Goal: Information Seeking & Learning: Compare options

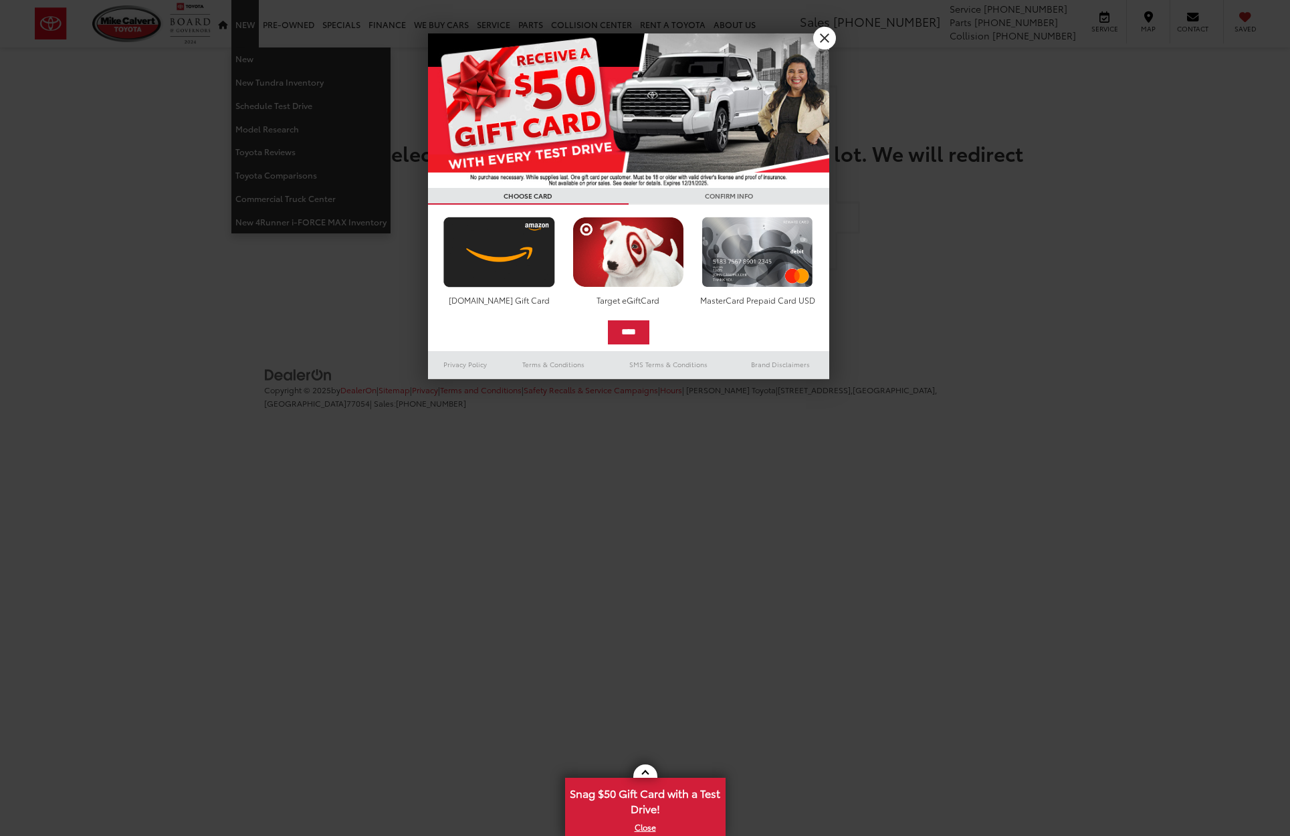
click at [245, 25] on body "Mike Calvert Toyota Sales 713-597-5313 Service 346-577-8734 Parts 713-561-5088 …" at bounding box center [645, 224] width 1290 height 449
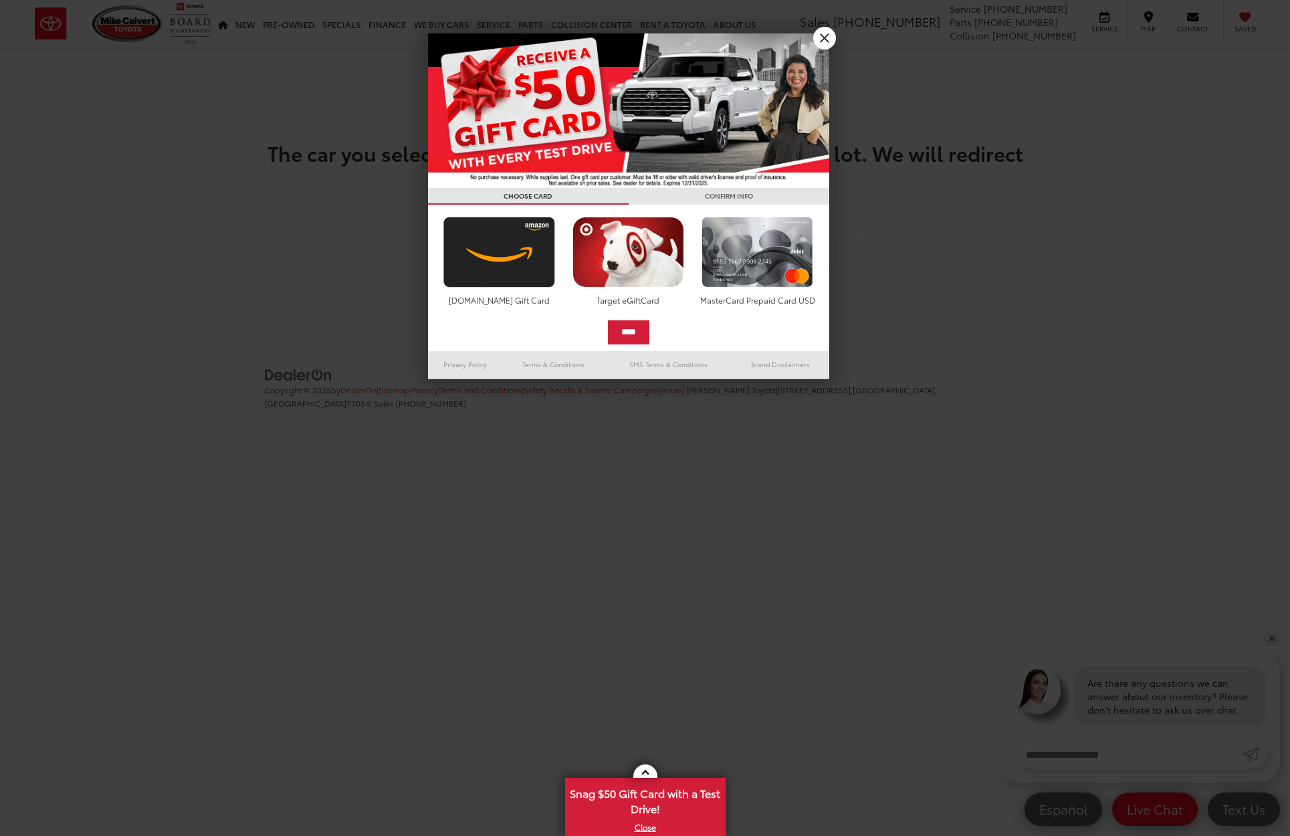
click at [824, 43] on link "X" at bounding box center [824, 38] width 23 height 23
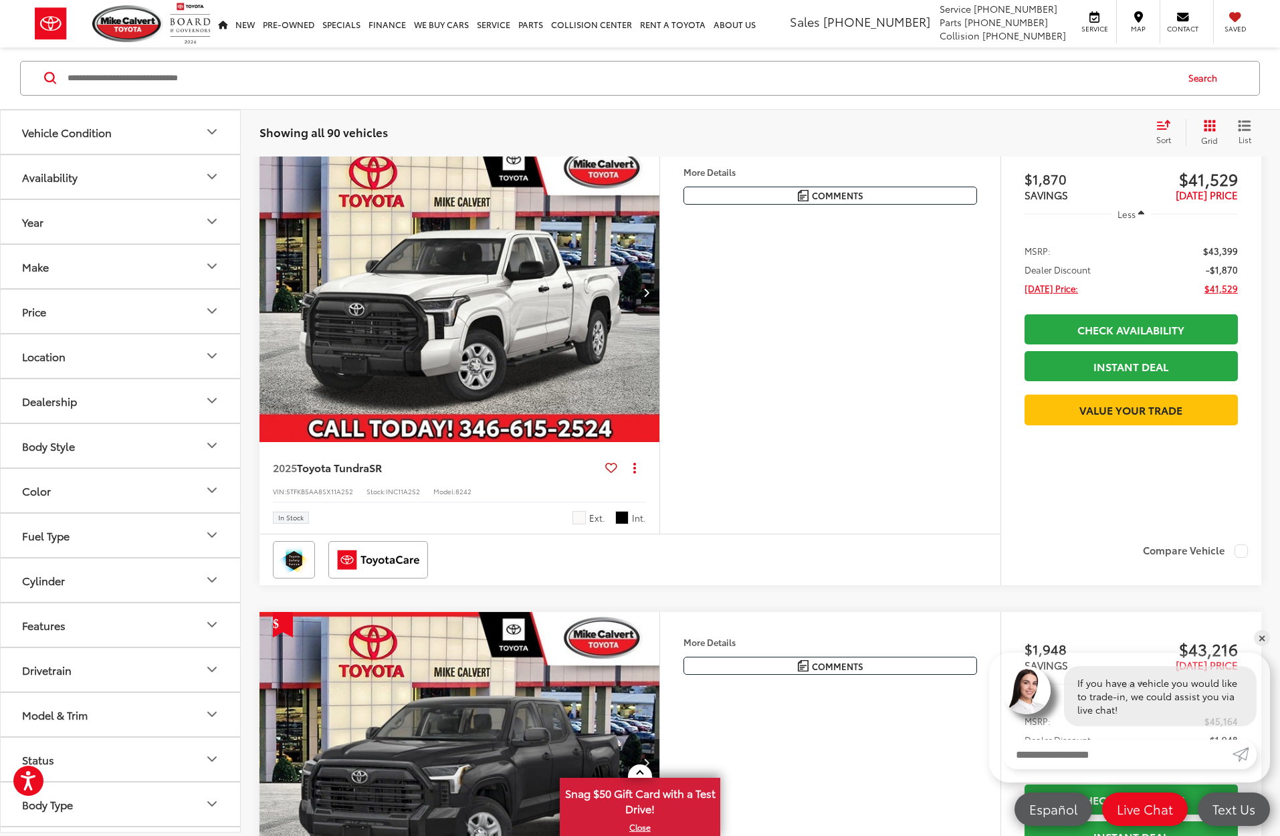
click at [205, 266] on icon "Make" at bounding box center [212, 267] width 16 height 16
click at [63, 319] on img at bounding box center [59, 313] width 37 height 31
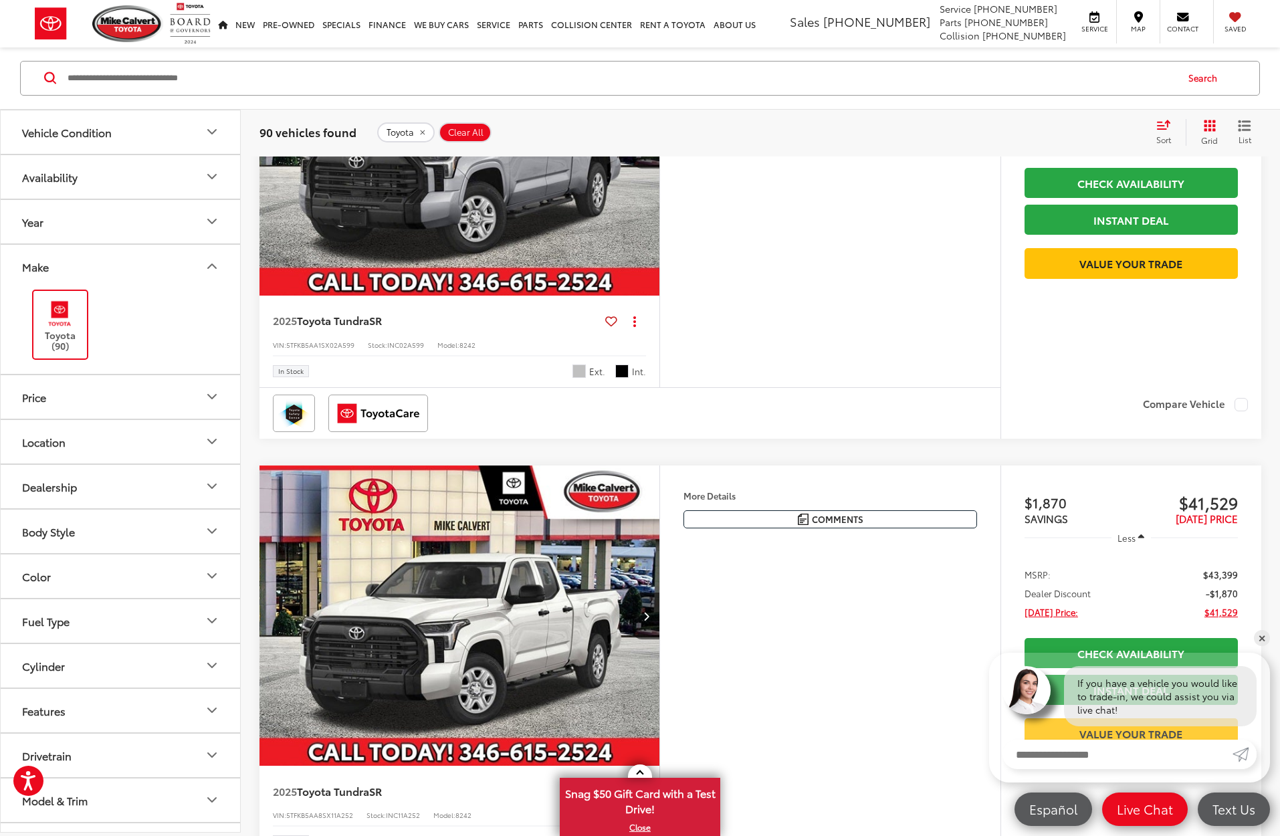
scroll to position [354, 0]
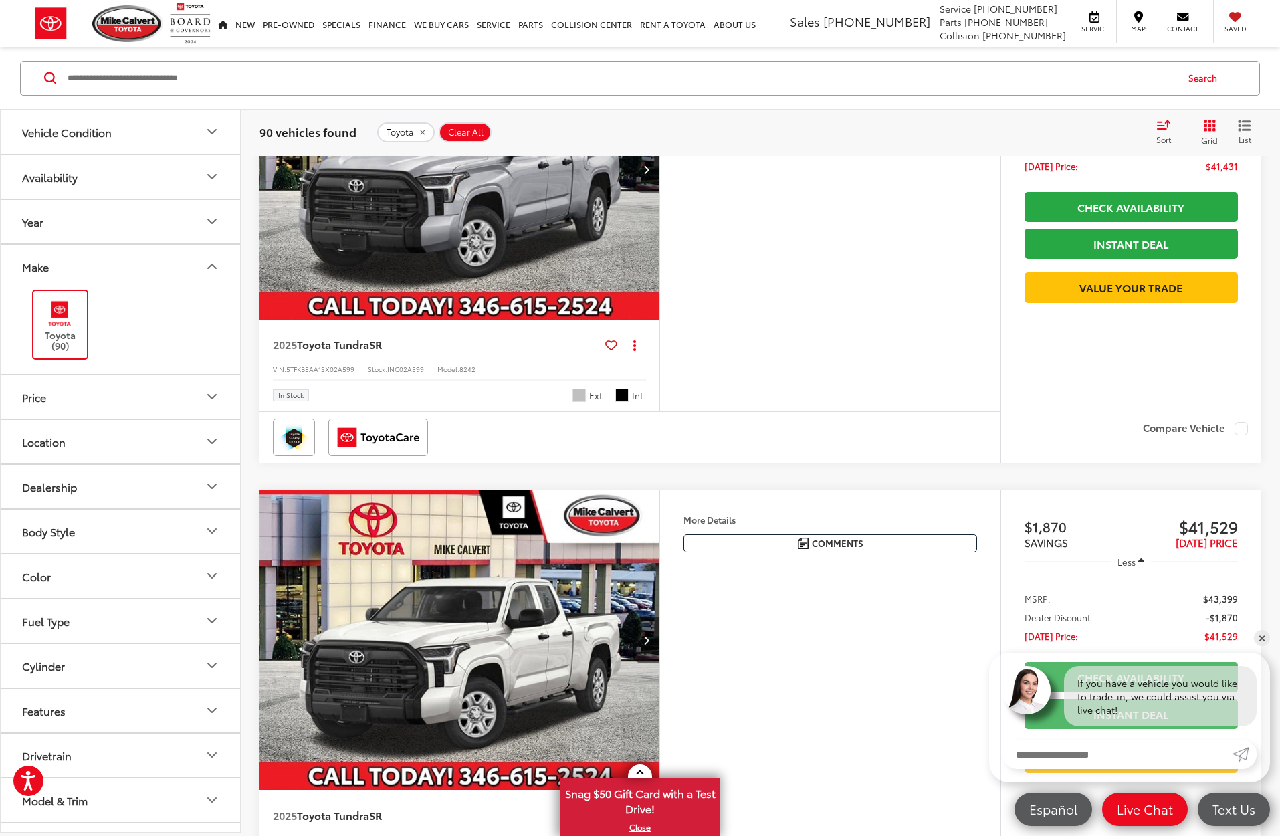
click at [209, 472] on button "Dealership" at bounding box center [121, 486] width 241 height 43
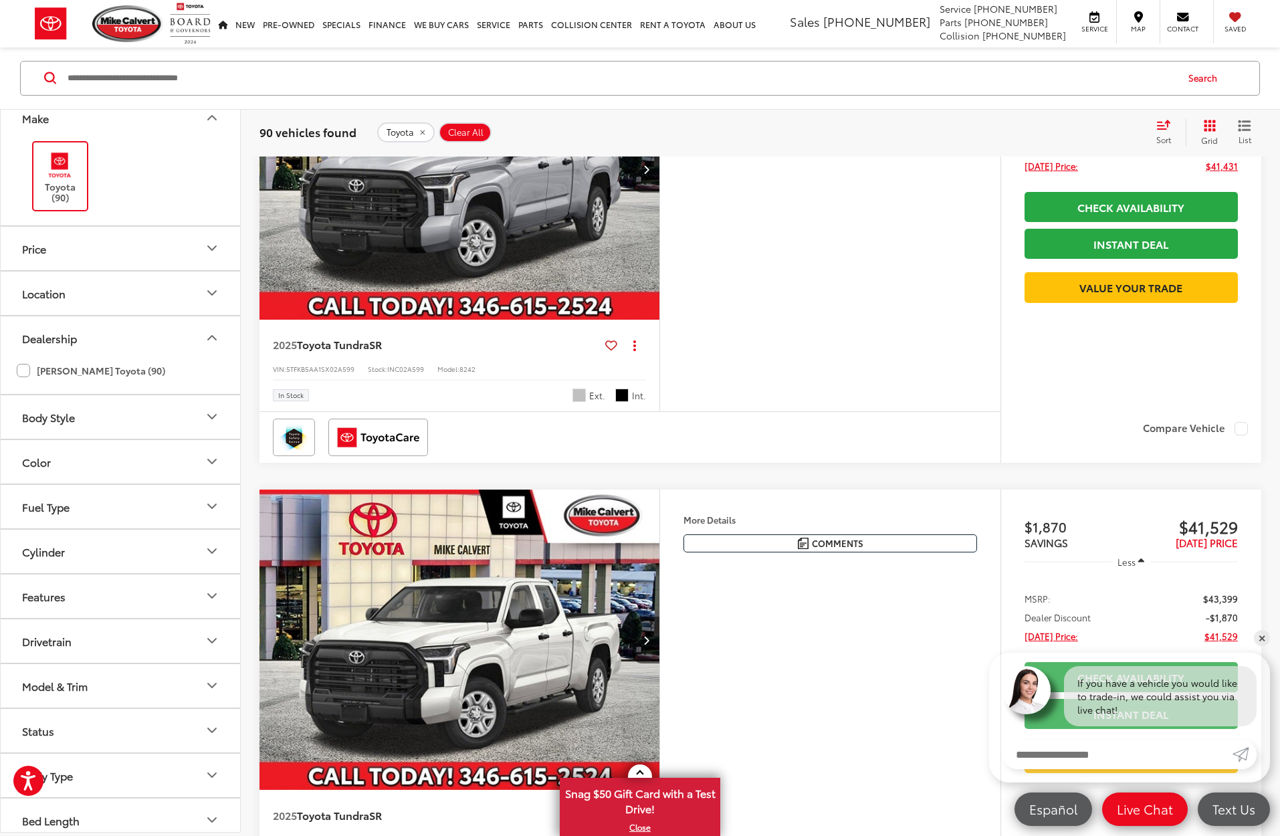
click at [194, 534] on button "Cylinder" at bounding box center [121, 551] width 241 height 43
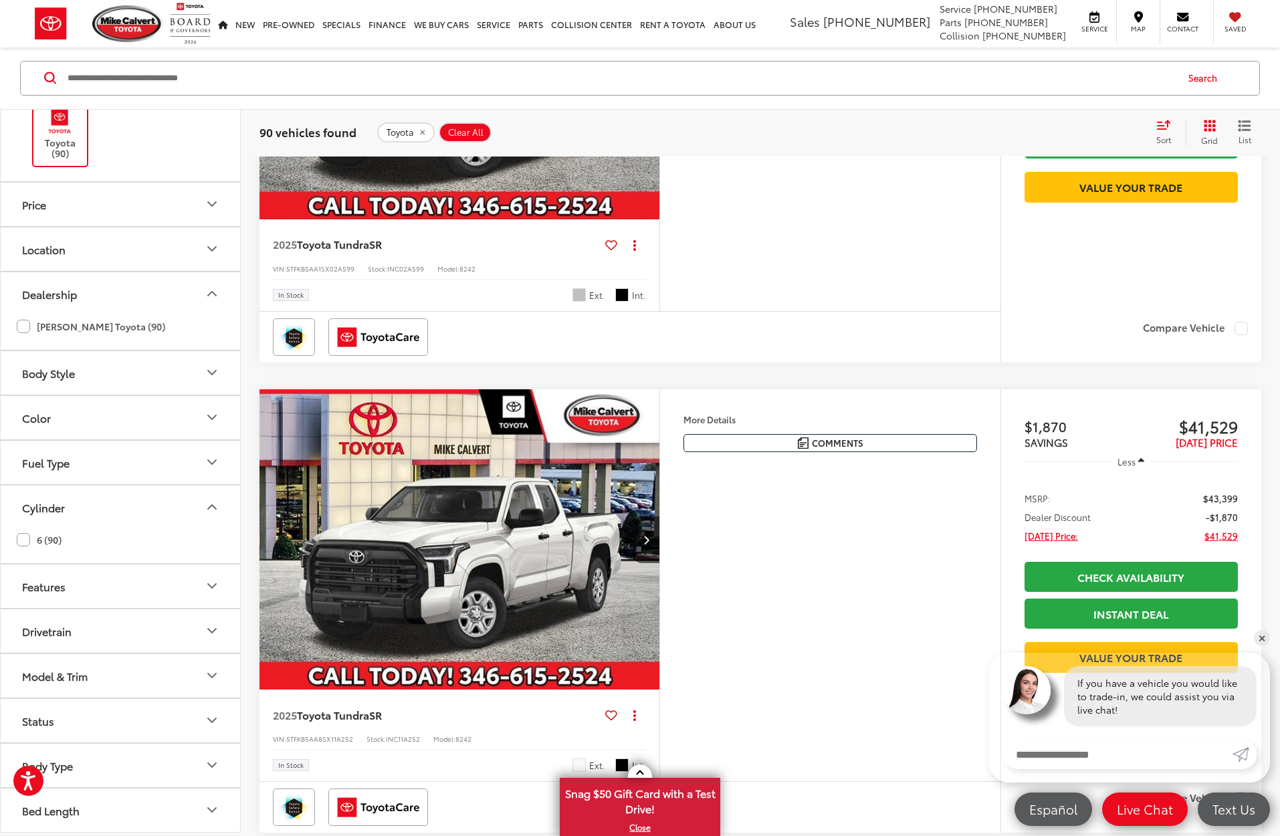
scroll to position [471, 0]
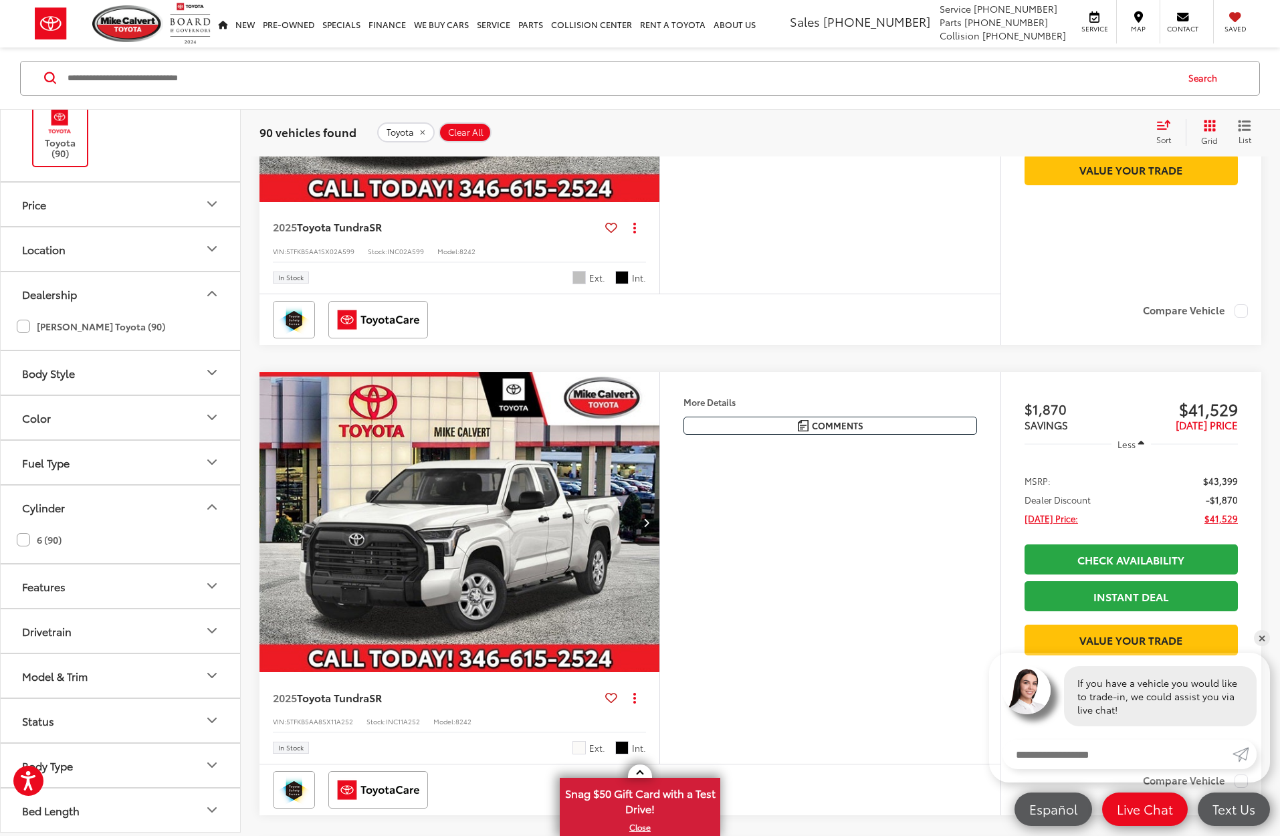
click at [24, 330] on label "Mike Calvert Toyota (90)" at bounding box center [91, 327] width 148 height 22
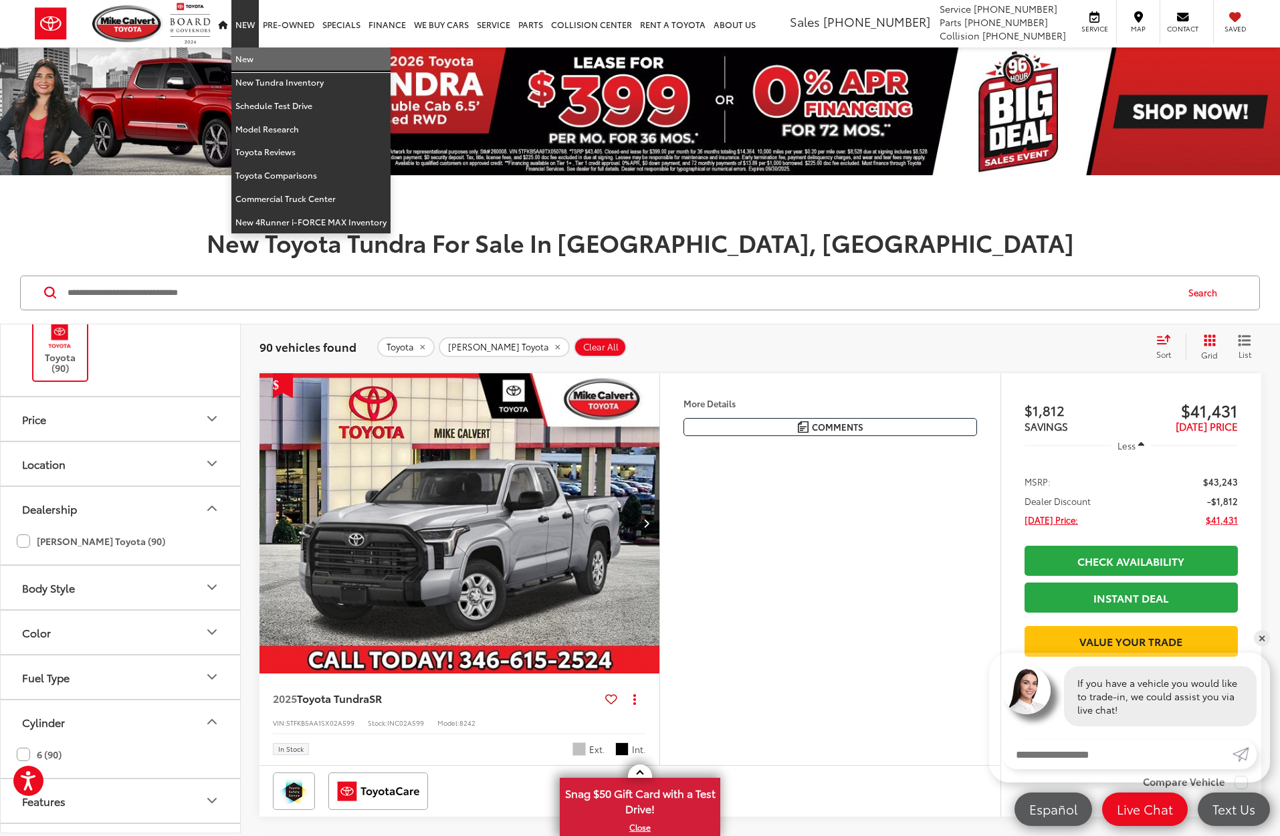
click at [275, 62] on link "New" at bounding box center [310, 58] width 159 height 23
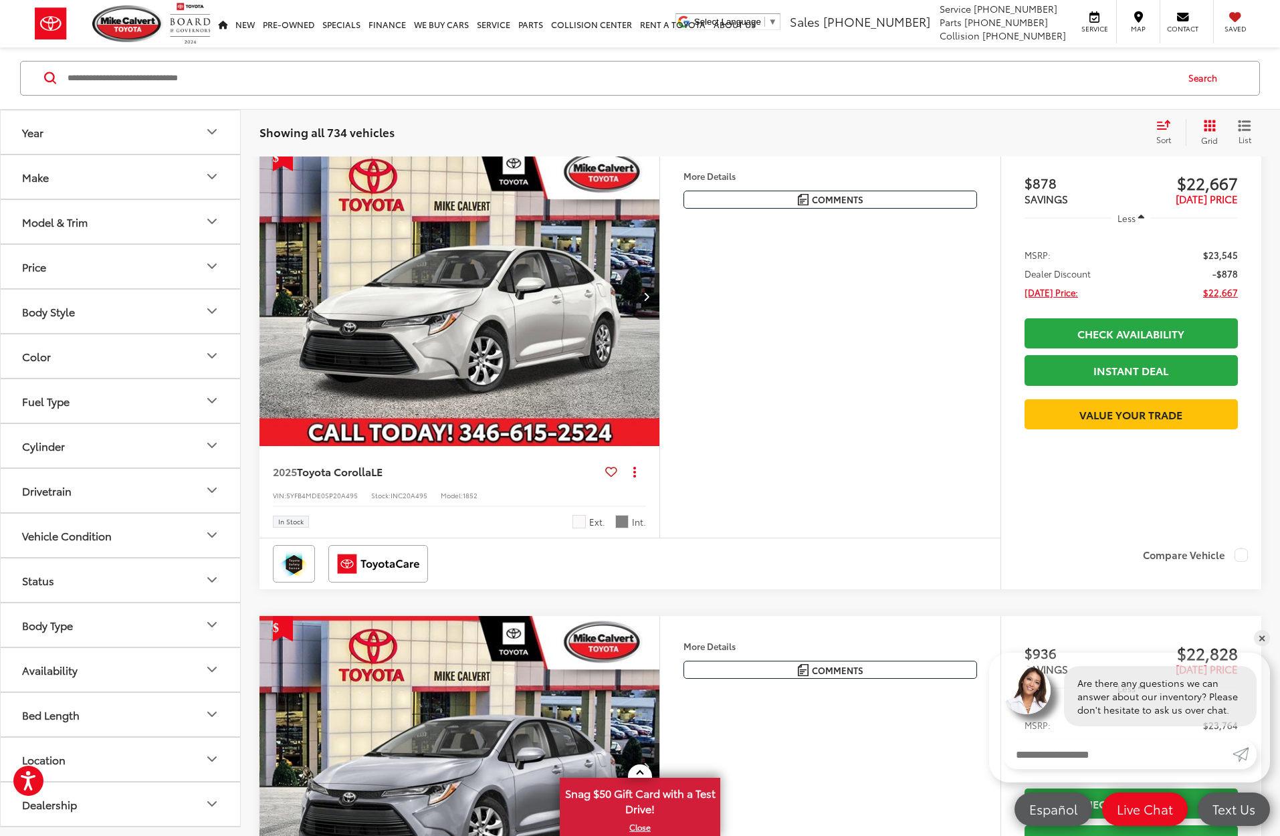
click at [187, 211] on button "Model & Trim" at bounding box center [121, 221] width 241 height 43
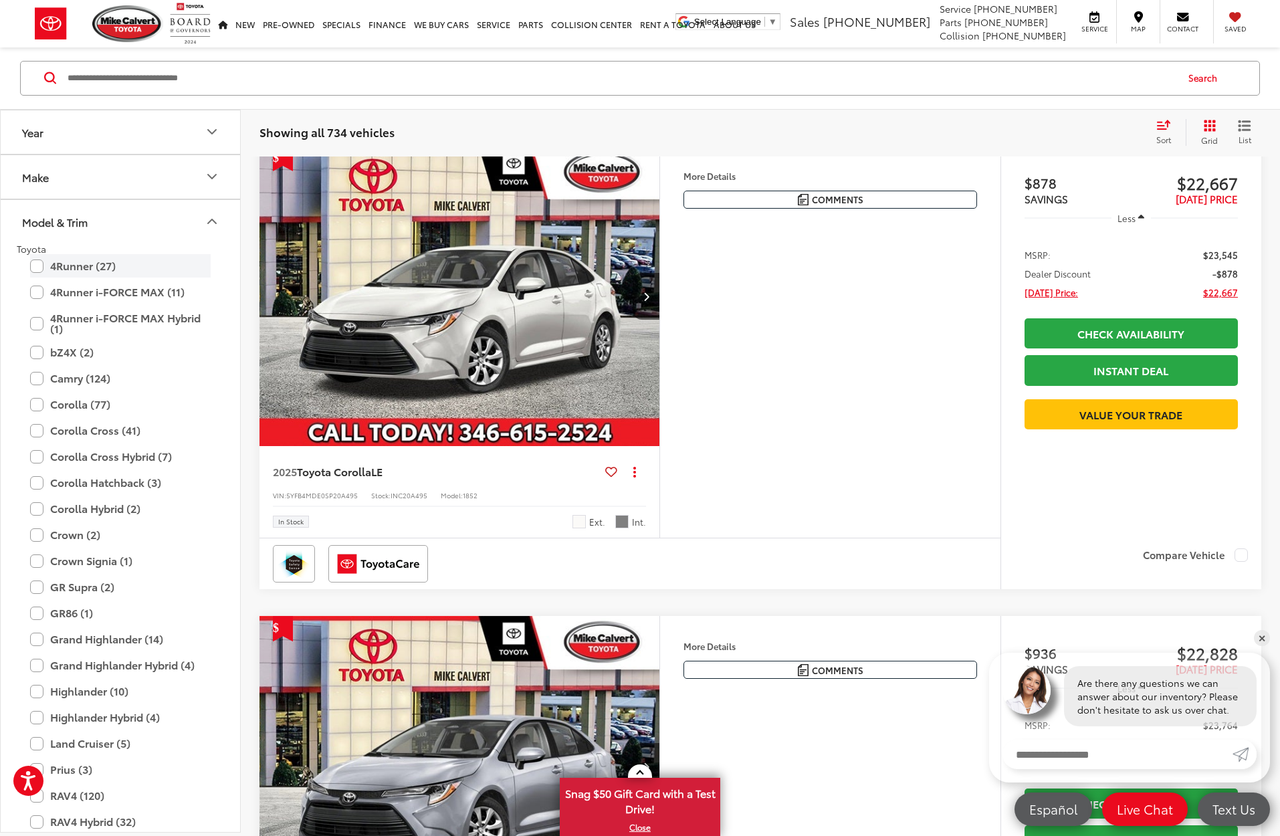
click at [80, 265] on label "4Runner (27)" at bounding box center [120, 266] width 181 height 23
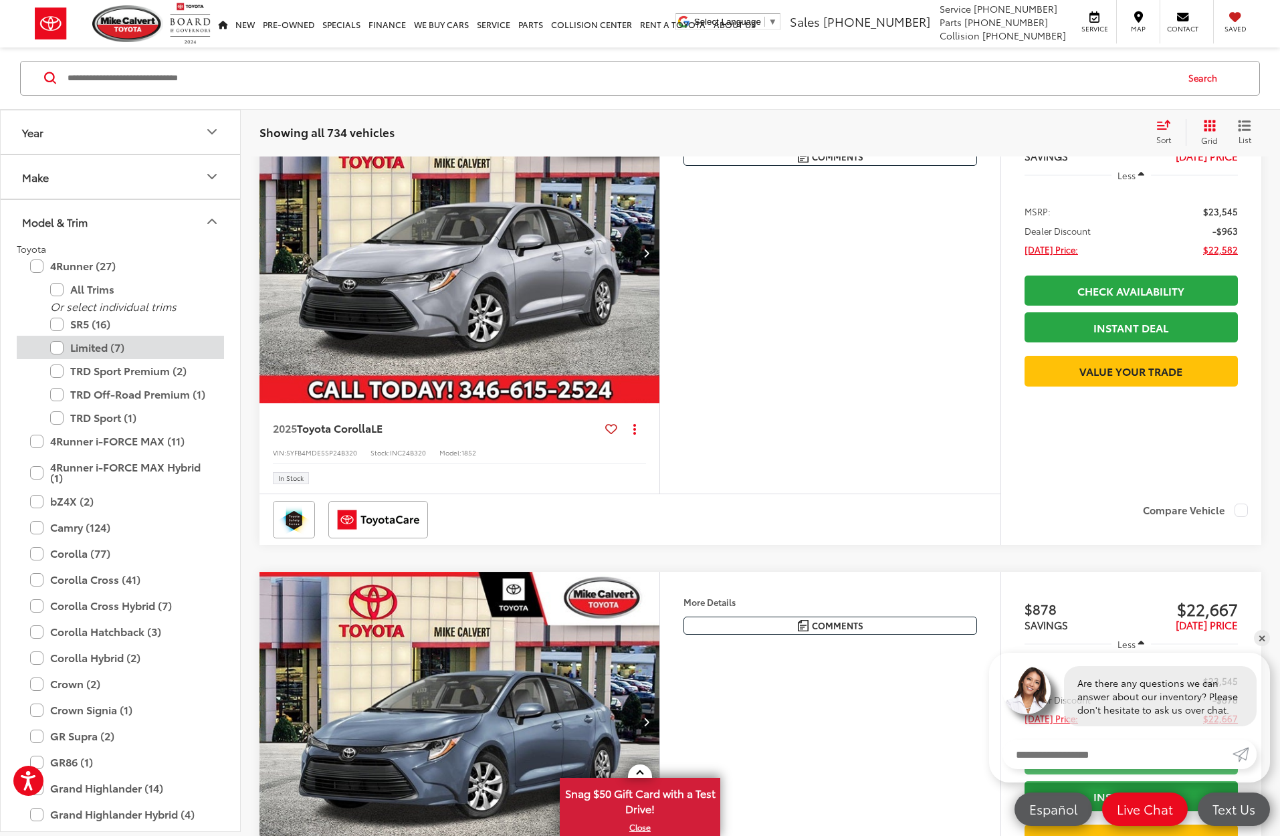
scroll to position [213, 0]
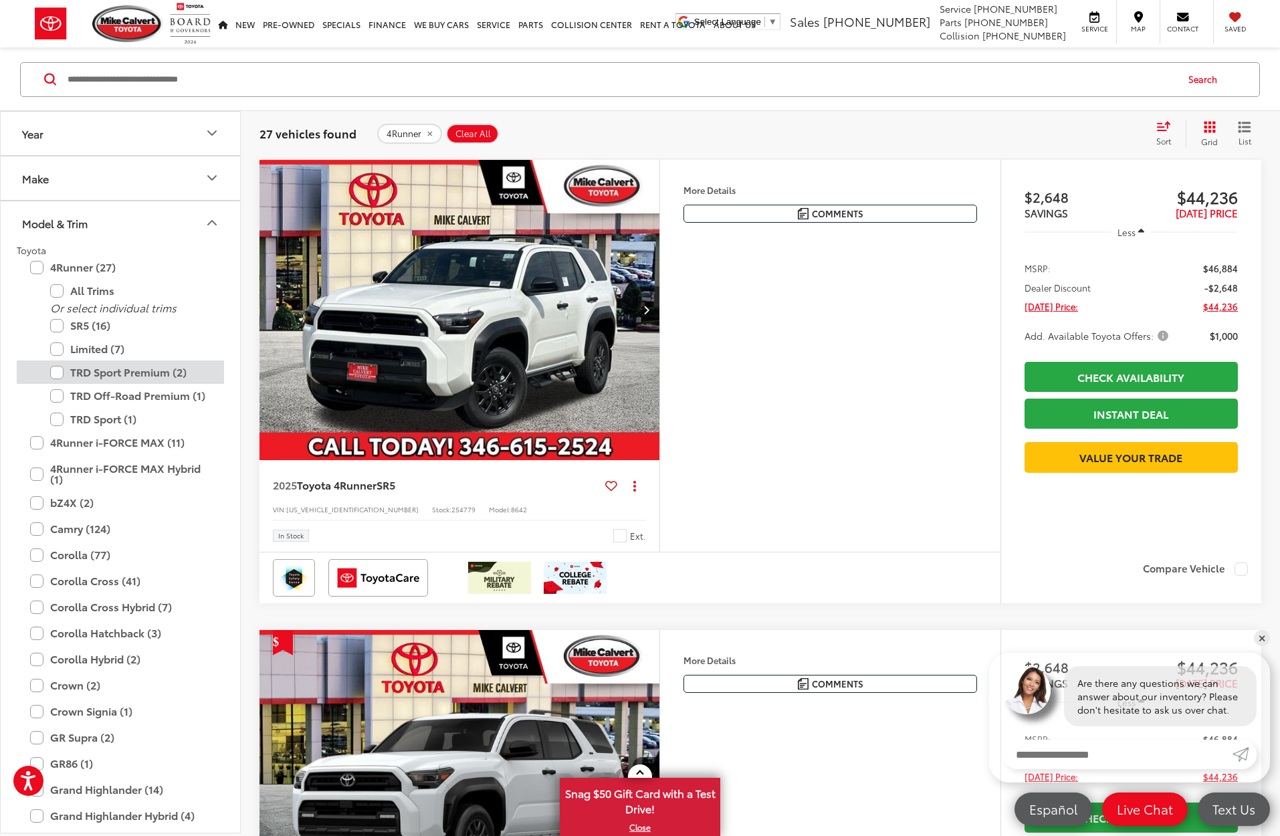
drag, startPoint x: 151, startPoint y: 355, endPoint x: 158, endPoint y: 366, distance: 13.2
click at [151, 355] on label "Limited (7)" at bounding box center [130, 348] width 160 height 23
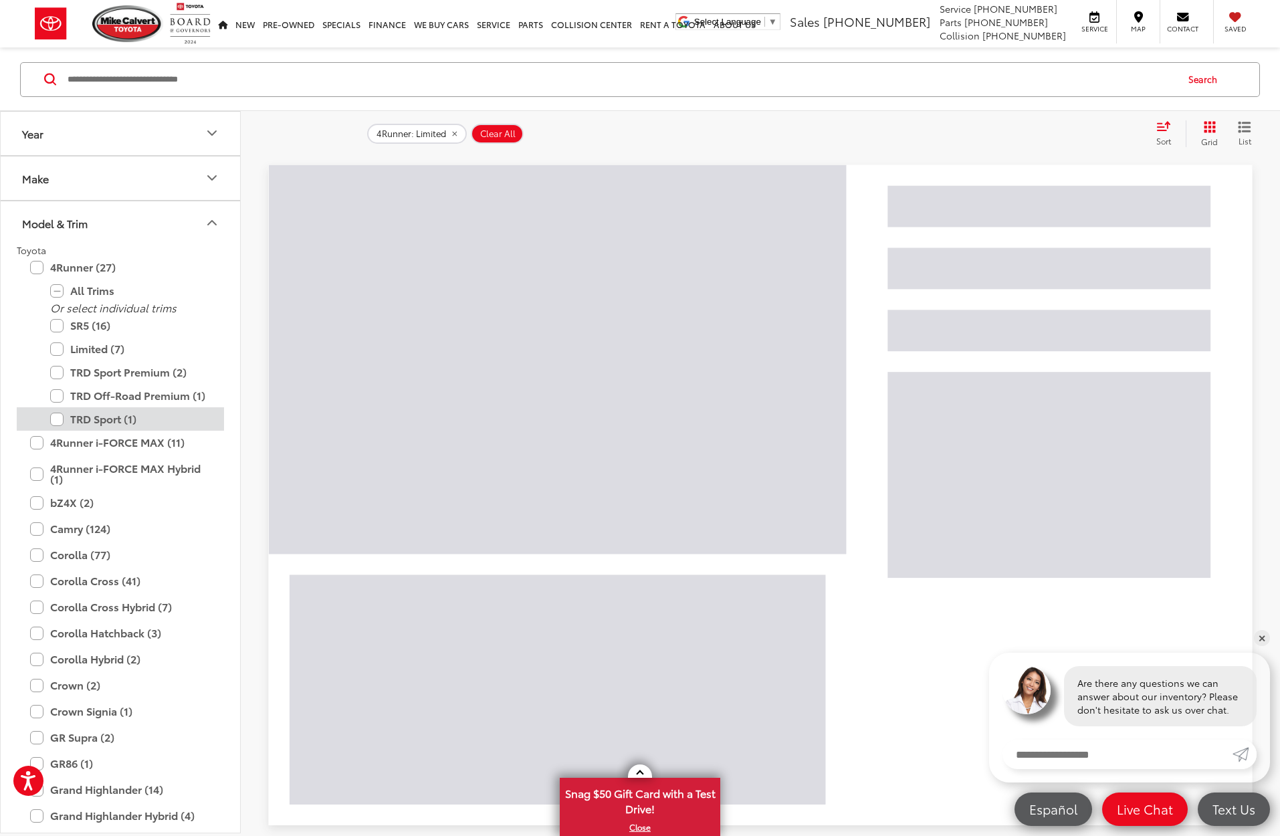
click at [160, 407] on label "TRD Sport (1)" at bounding box center [130, 418] width 160 height 23
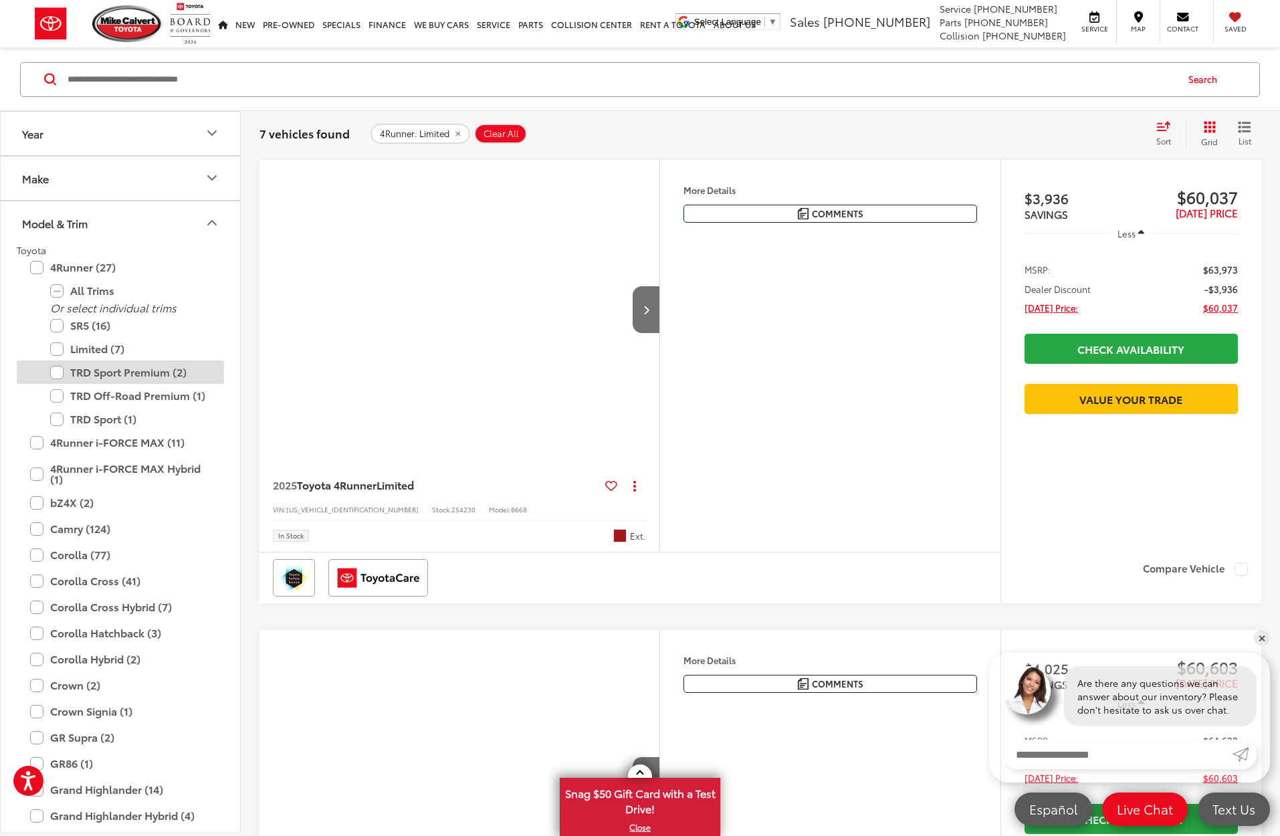
click at [156, 399] on label "TRD Off-Road Premium (1)" at bounding box center [130, 395] width 160 height 23
click at [141, 370] on label "TRD Sport Premium (2)" at bounding box center [130, 371] width 160 height 23
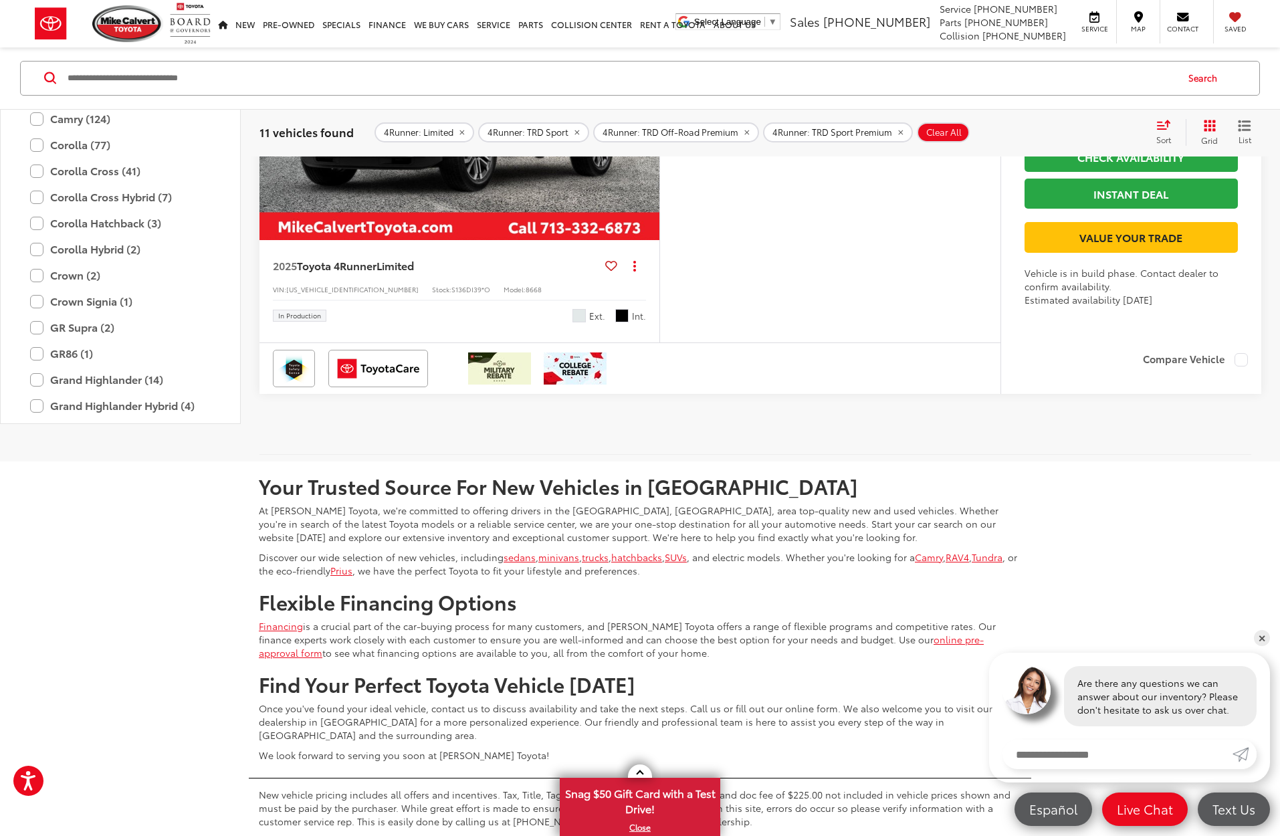
scroll to position [5331, 0]
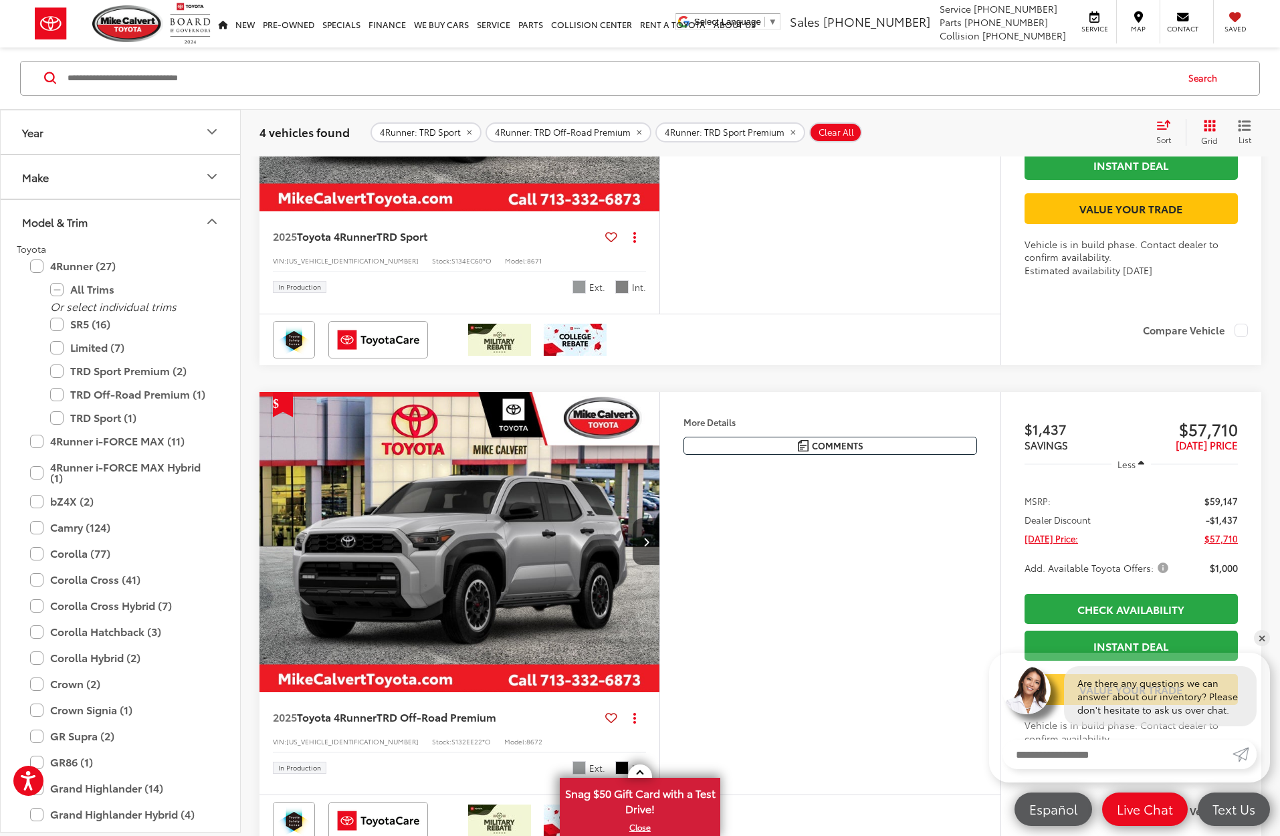
scroll to position [494, 0]
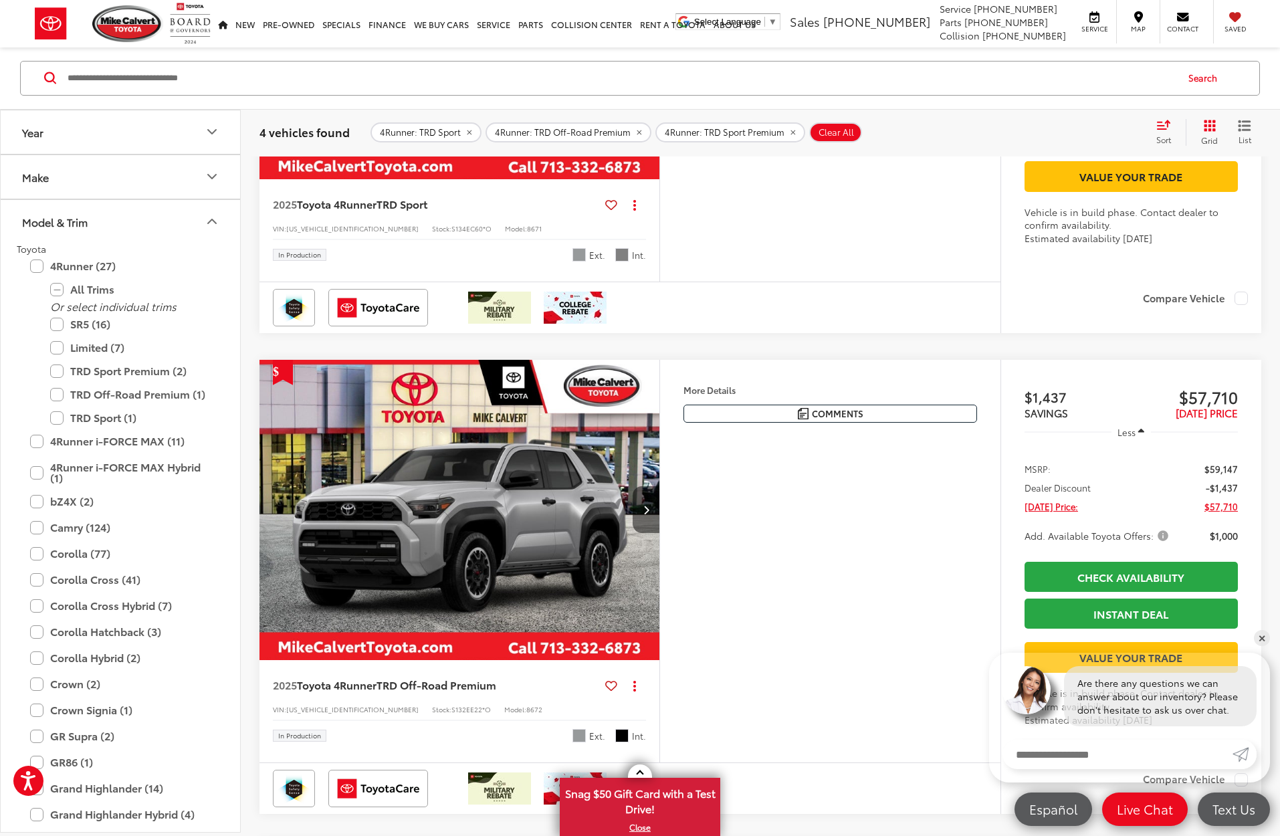
click at [650, 533] on button "Next image" at bounding box center [645, 509] width 27 height 47
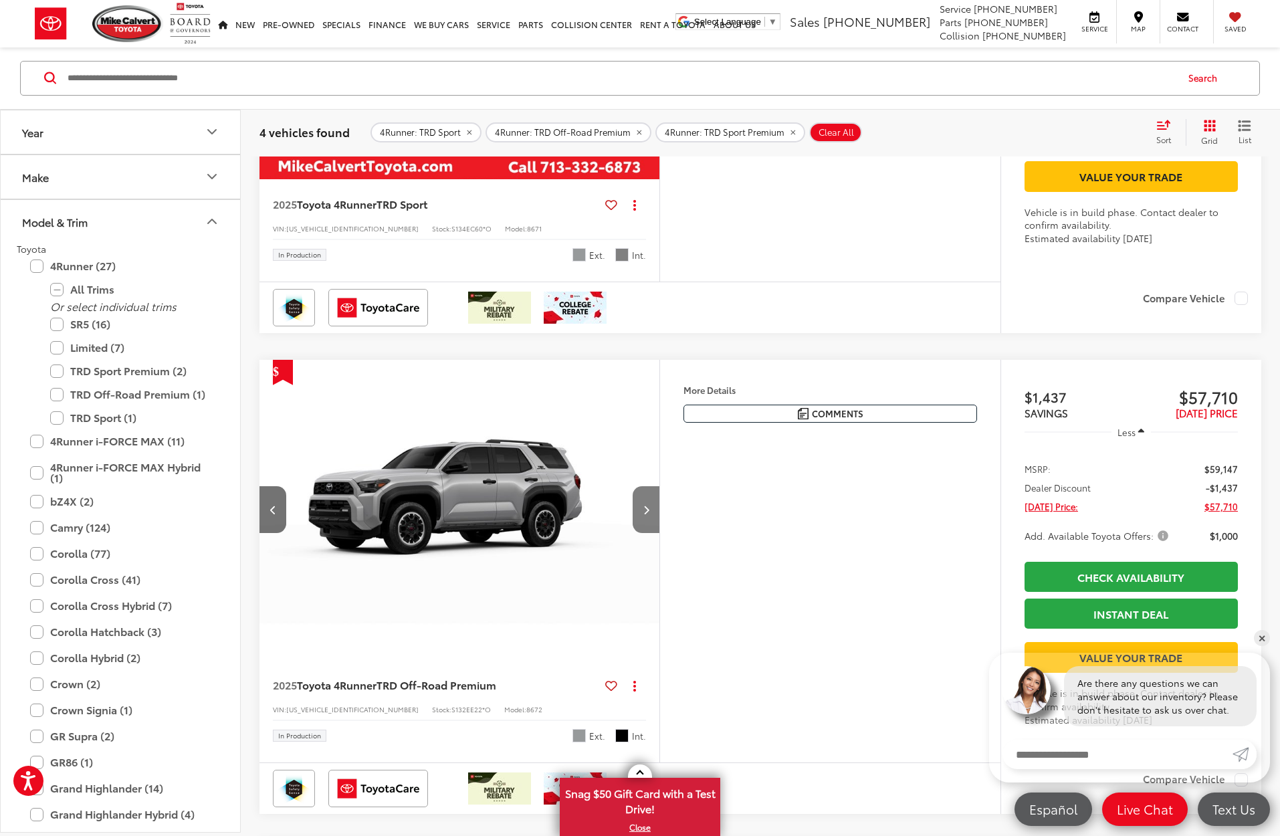
click at [650, 533] on button "Next image" at bounding box center [645, 509] width 27 height 47
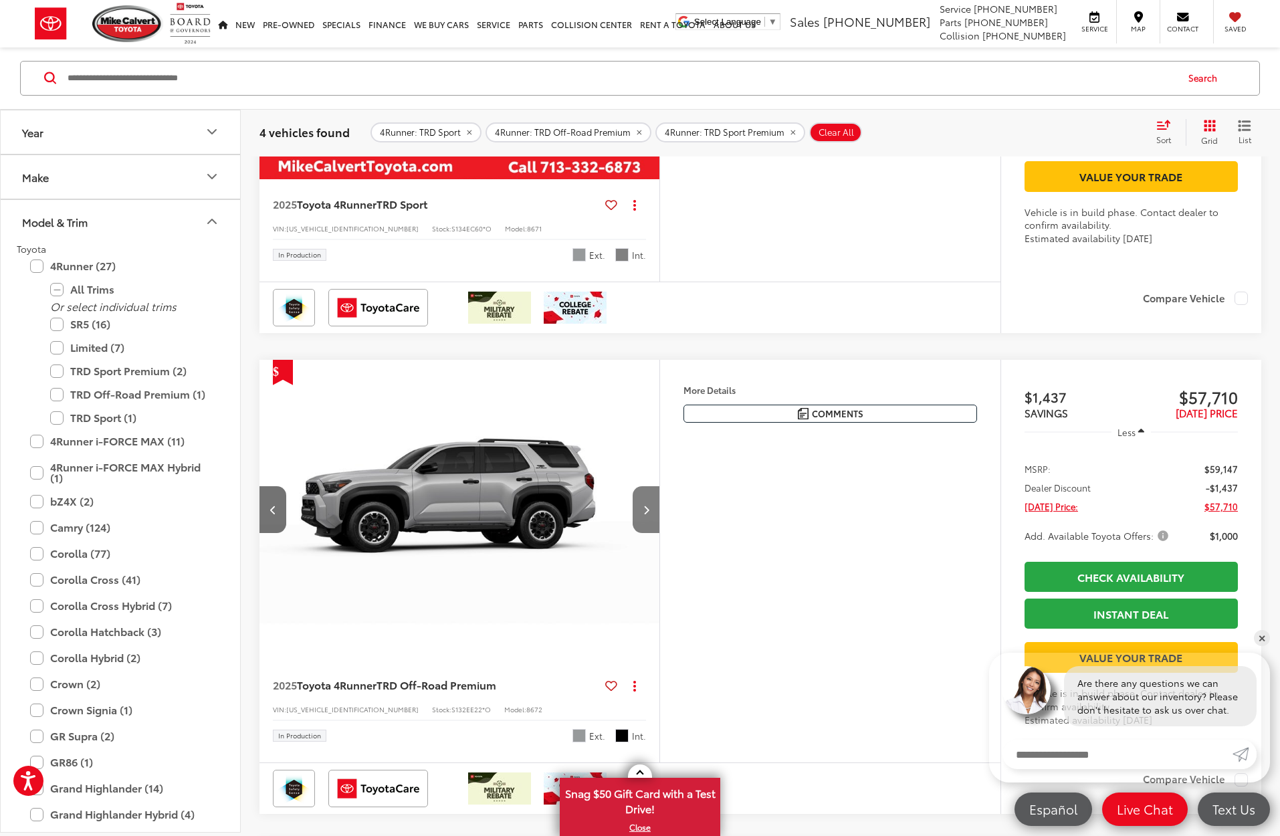
click at [650, 533] on button "Next image" at bounding box center [645, 509] width 27 height 47
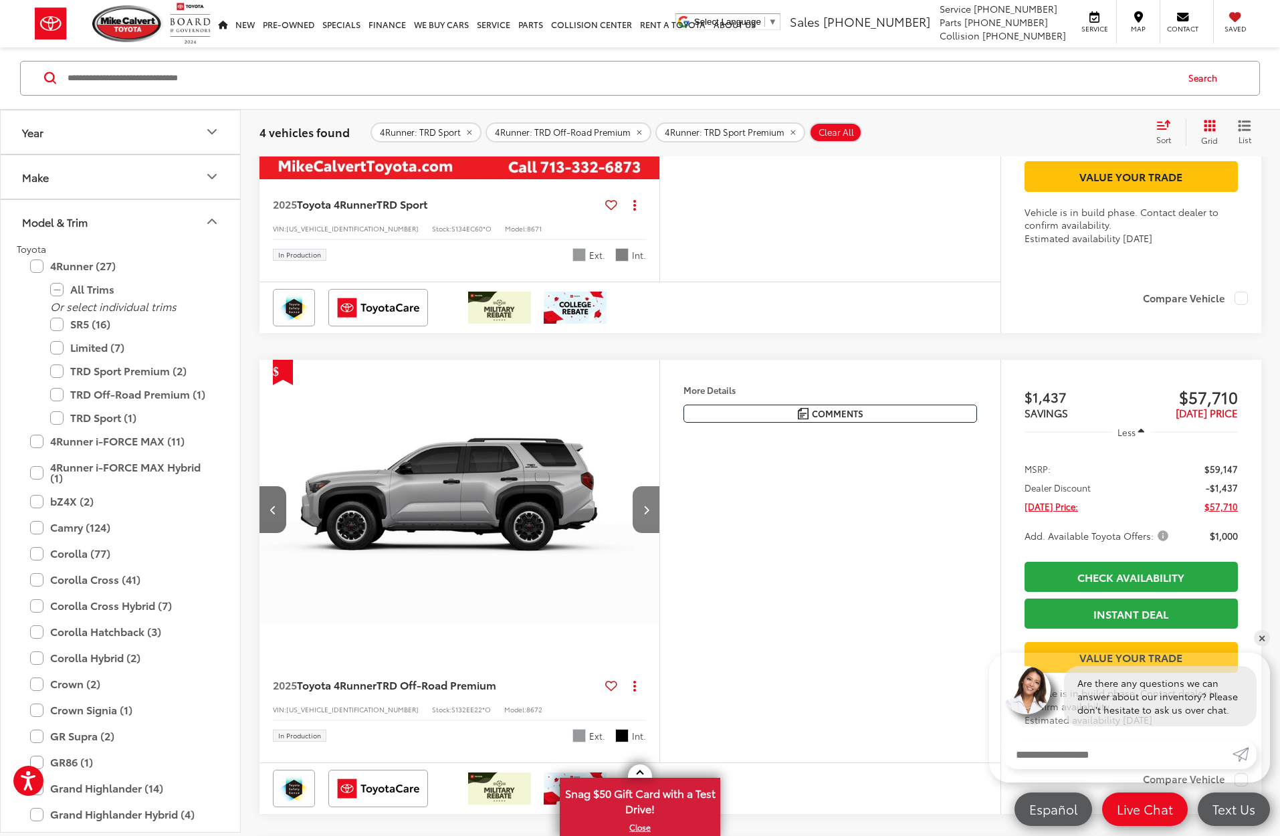
click at [650, 533] on button "Next image" at bounding box center [645, 509] width 27 height 47
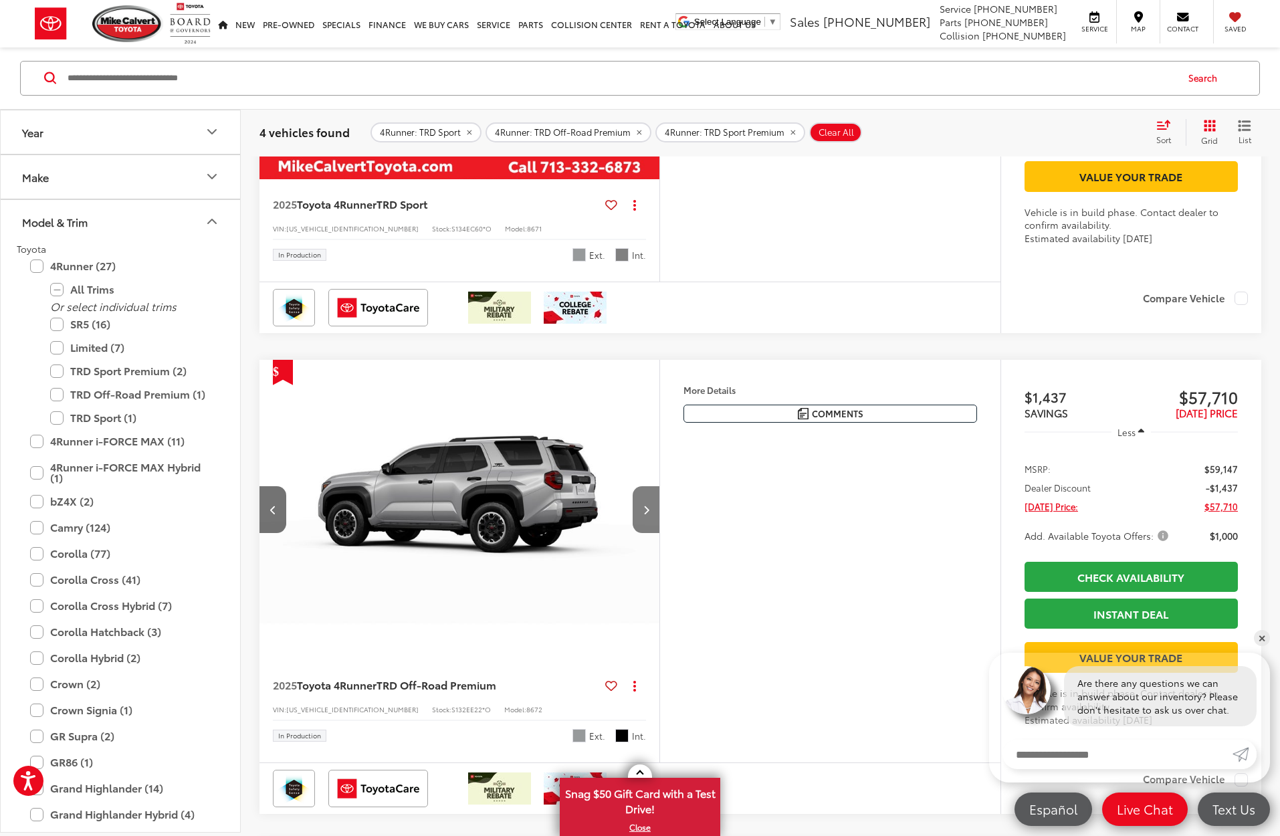
click at [650, 533] on button "Next image" at bounding box center [645, 509] width 27 height 47
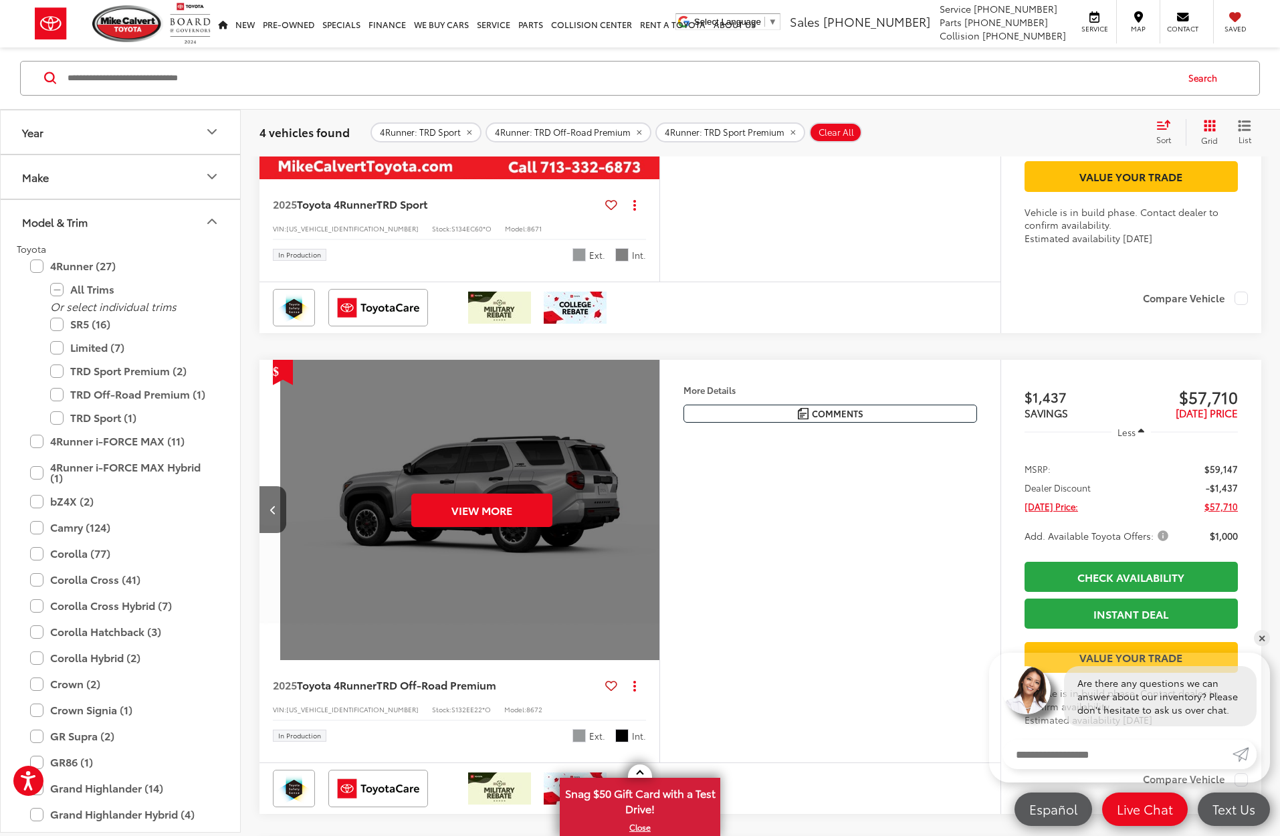
scroll to position [0, 2010]
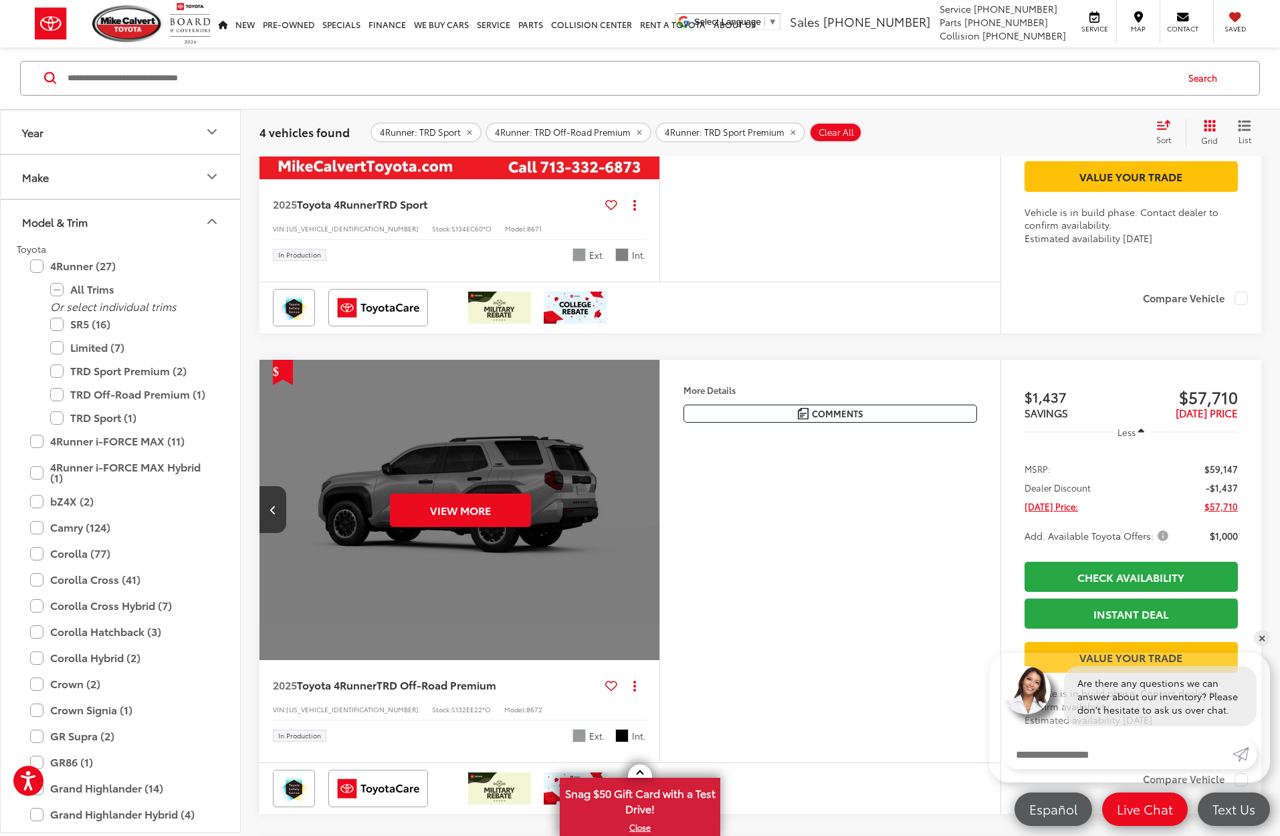
click at [650, 562] on div "View More" at bounding box center [460, 511] width 402 height 302
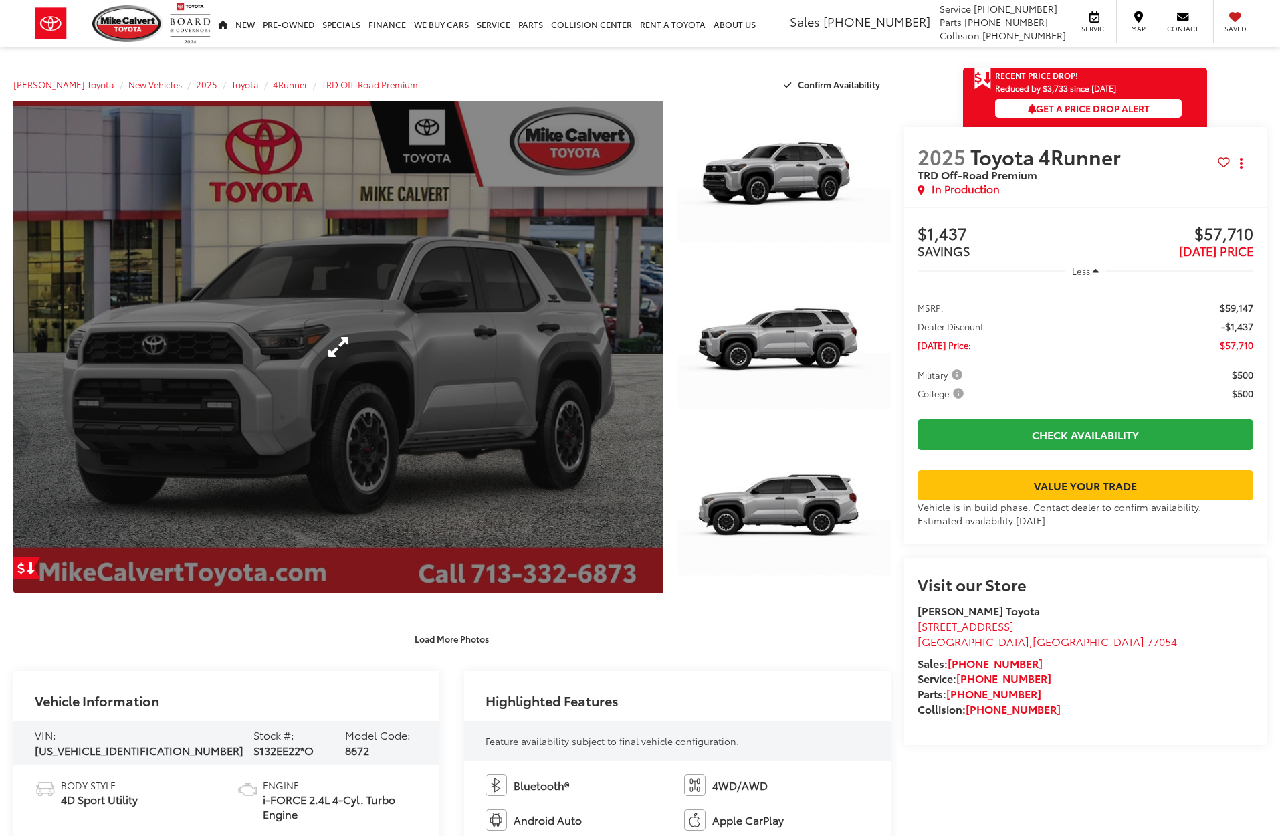
click at [437, 526] on link "Expand Photo 0" at bounding box center [338, 347] width 650 height 492
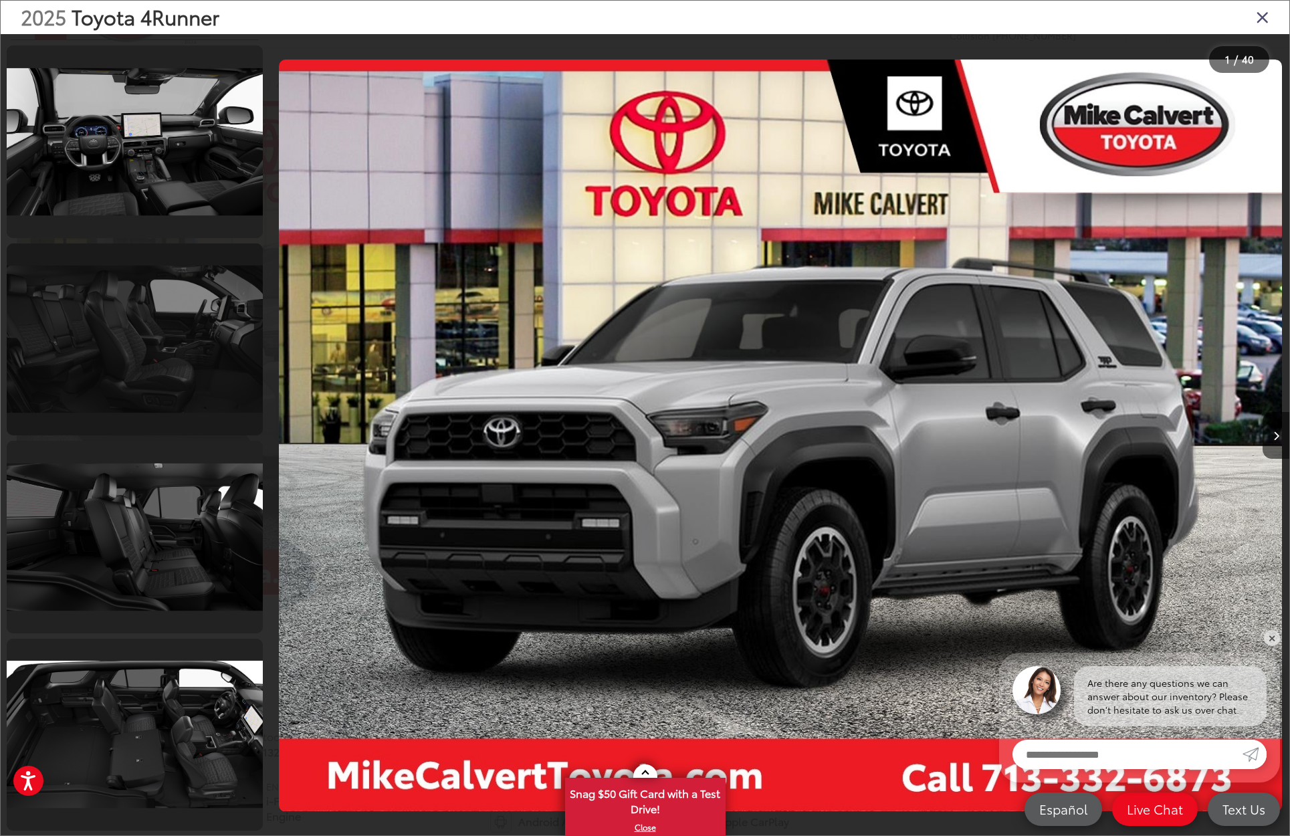
scroll to position [6760, 0]
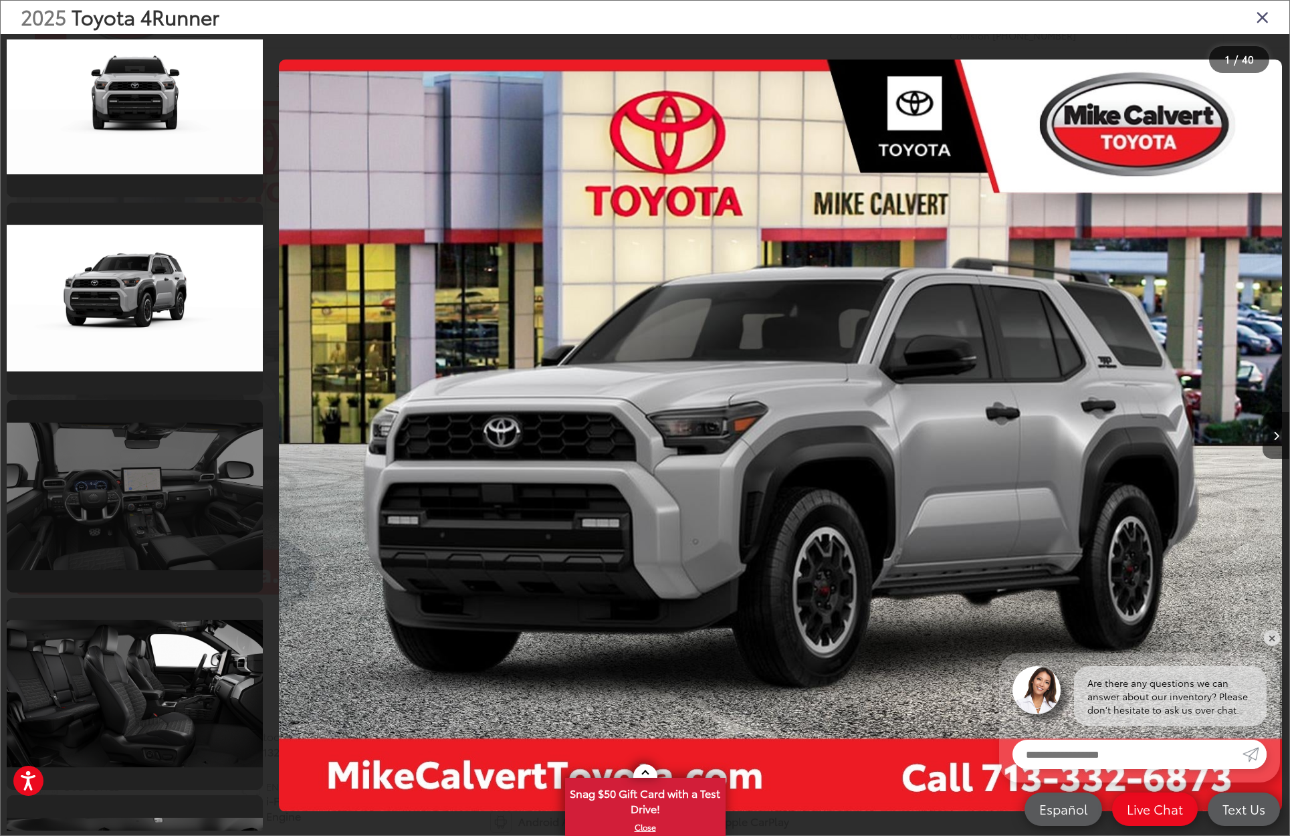
click at [121, 499] on link at bounding box center [135, 496] width 256 height 193
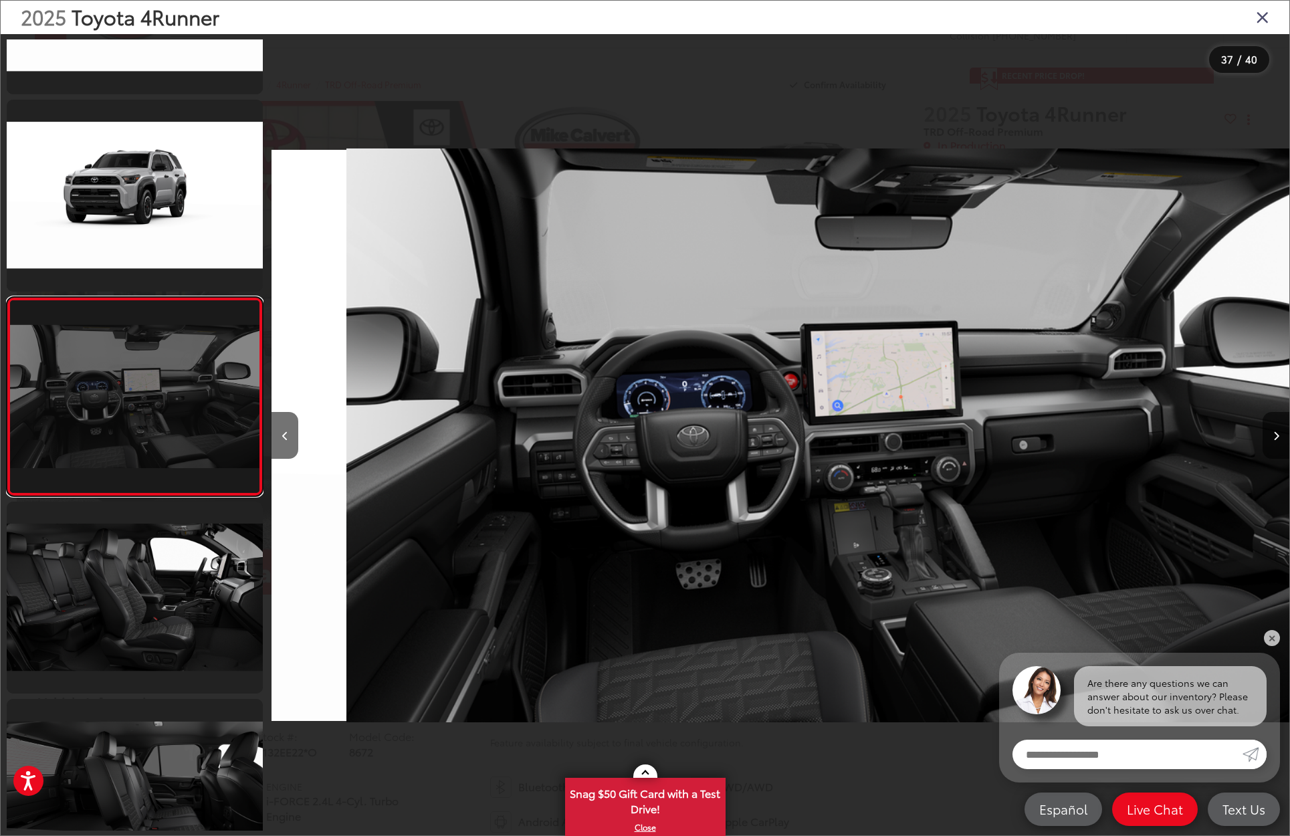
scroll to position [0, 36623]
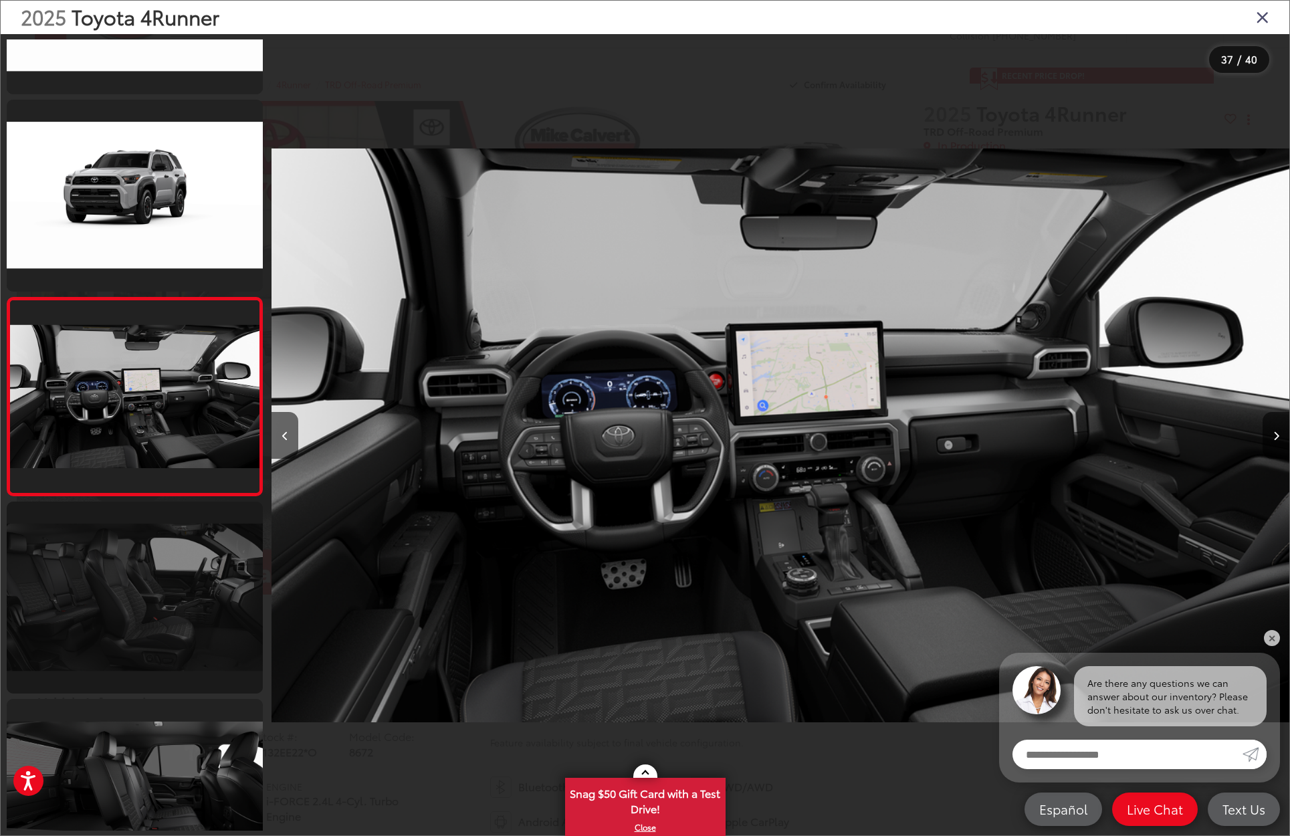
click at [175, 580] on link at bounding box center [135, 597] width 256 height 193
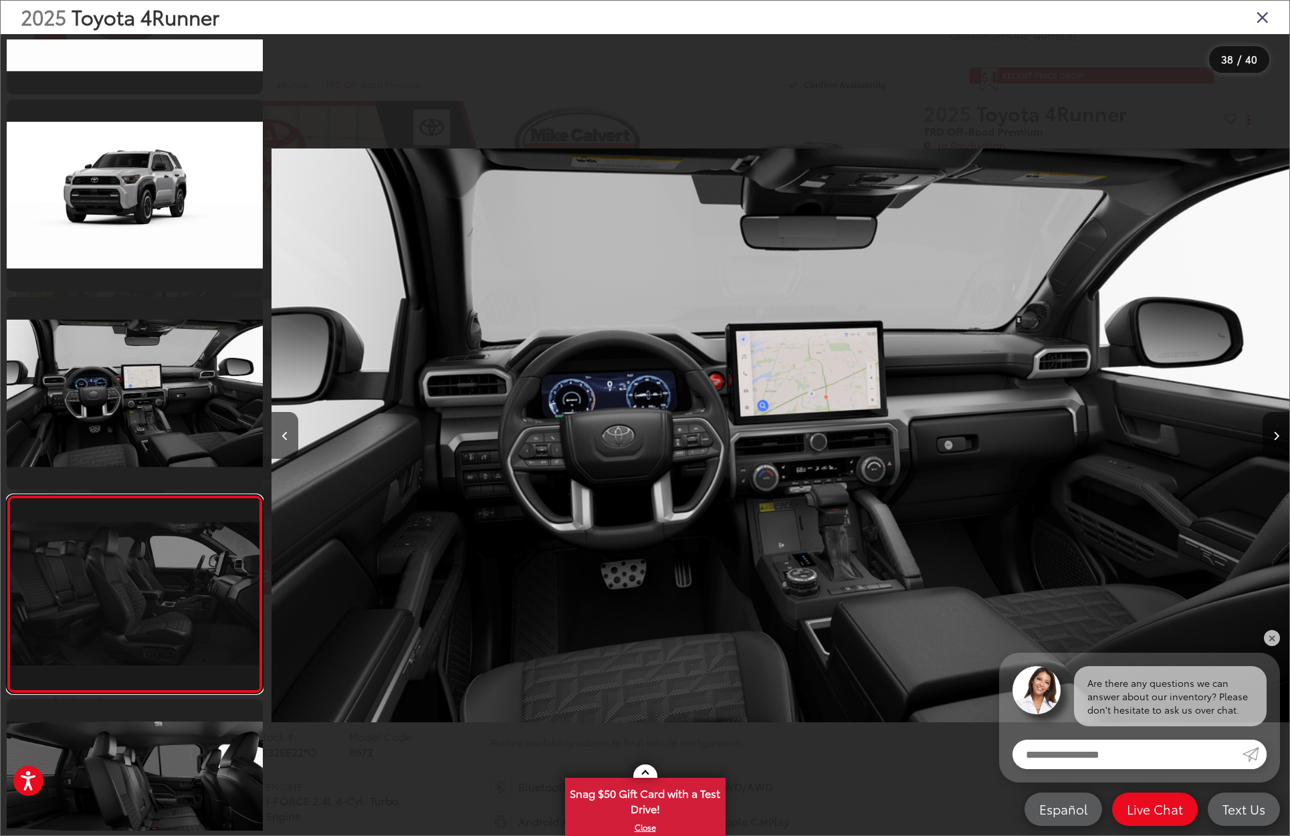
scroll to position [7054, 0]
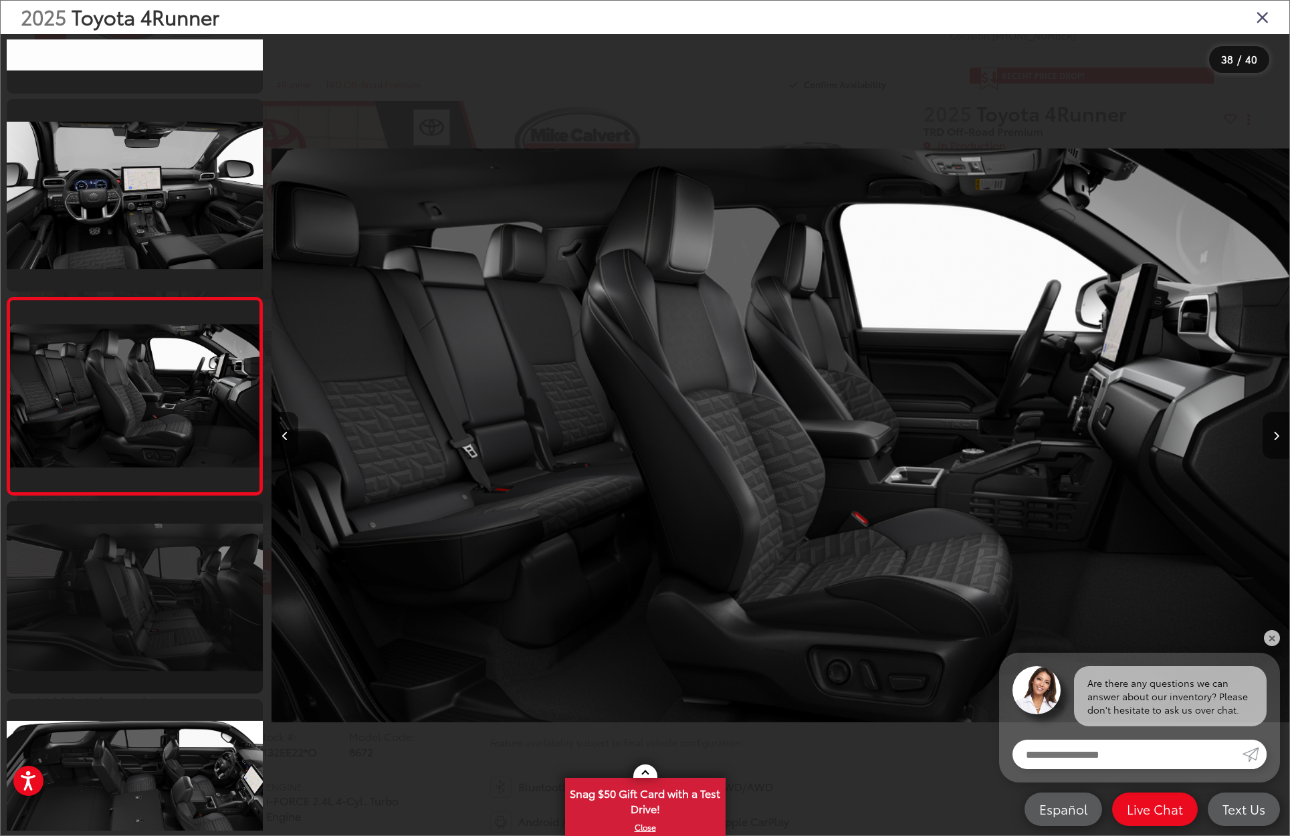
click at [197, 588] on link at bounding box center [135, 597] width 256 height 193
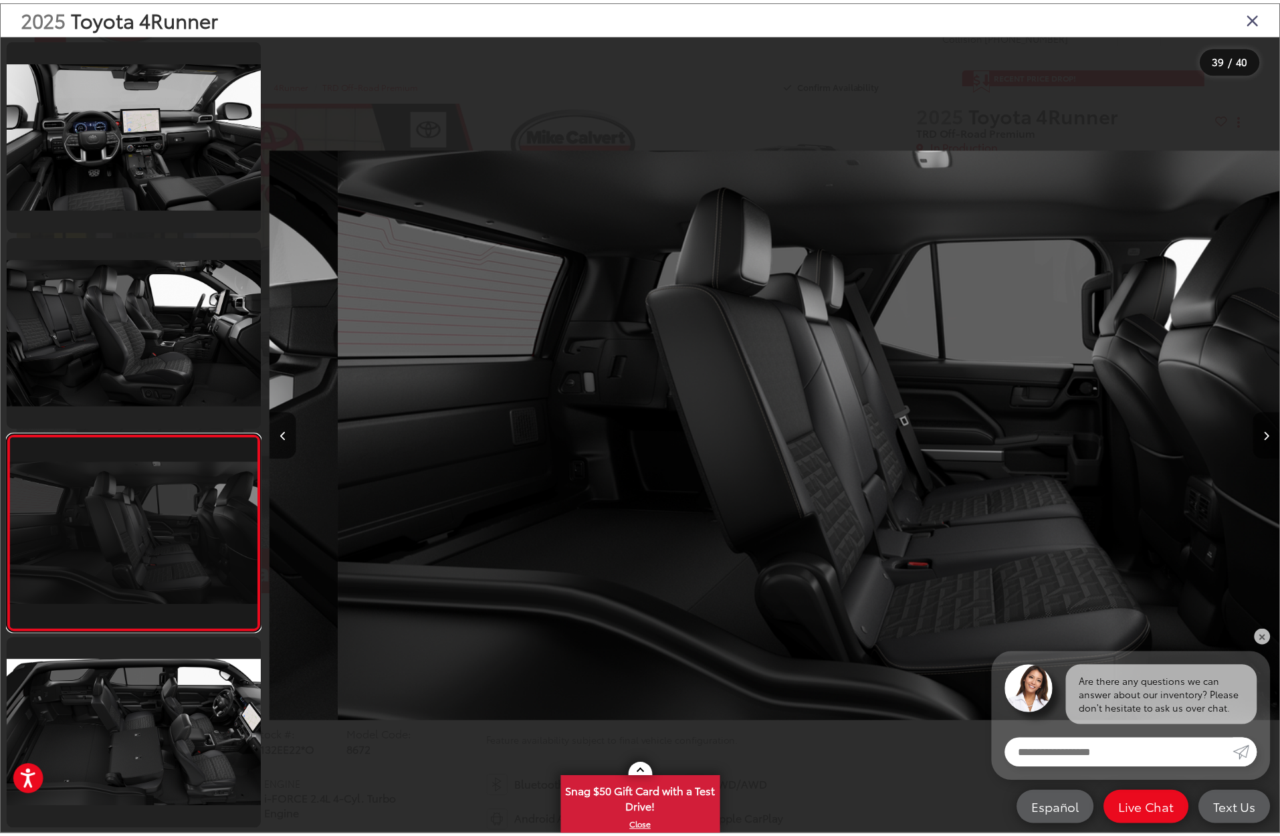
scroll to position [0, 38658]
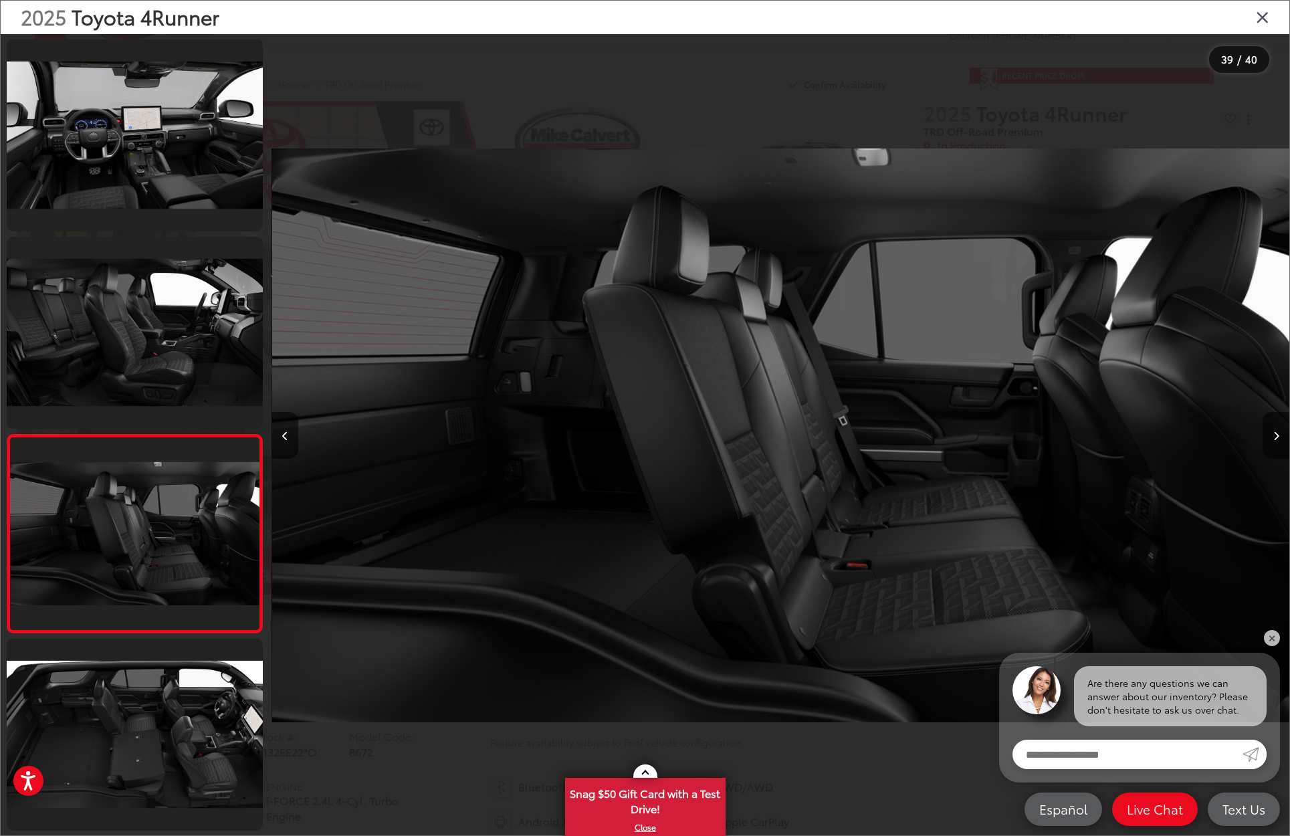
click at [1261, 19] on icon "Close gallery" at bounding box center [1262, 16] width 13 height 17
